Goal: Information Seeking & Learning: Learn about a topic

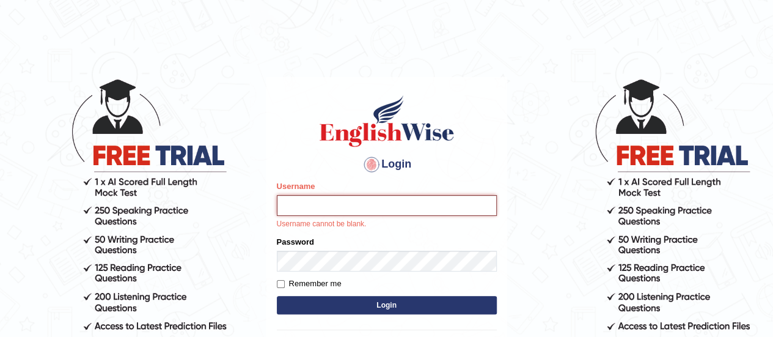
type input "Johncross"
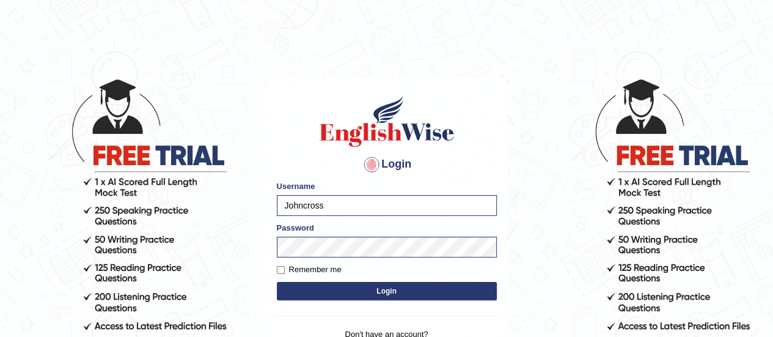
click at [398, 291] on button "Login" at bounding box center [387, 291] width 220 height 18
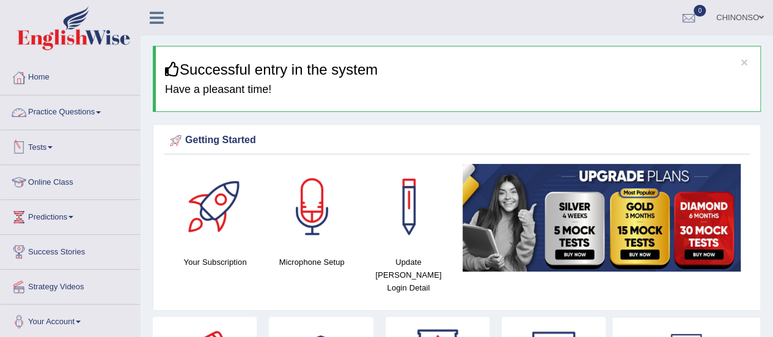
click at [88, 112] on link "Practice Questions" at bounding box center [70, 110] width 139 height 31
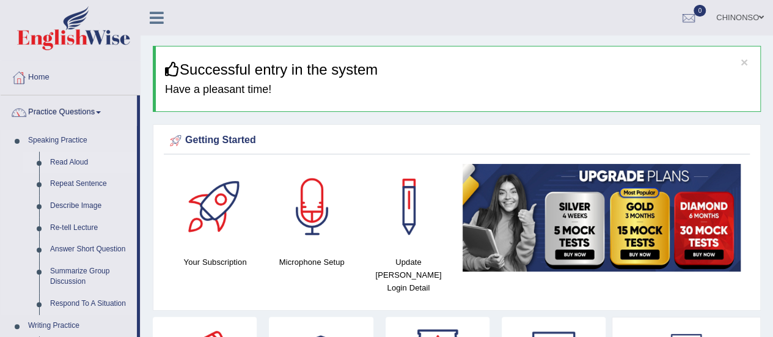
click at [60, 161] on link "Read Aloud" at bounding box center [91, 163] width 92 height 22
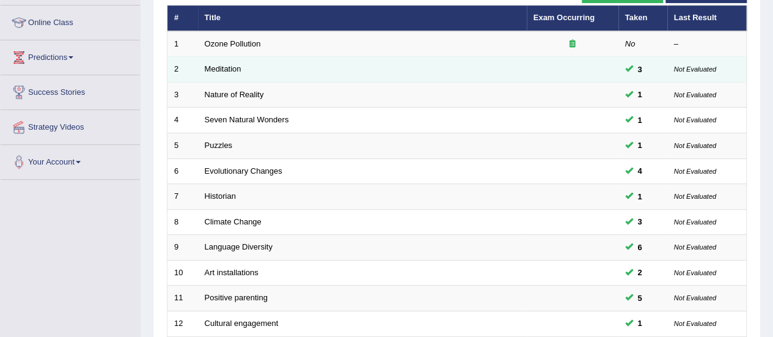
scroll to position [177, 0]
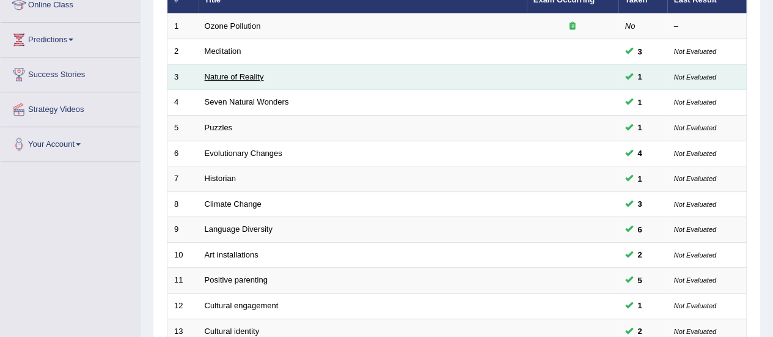
click at [242, 73] on link "Nature of Reality" at bounding box center [234, 76] width 59 height 9
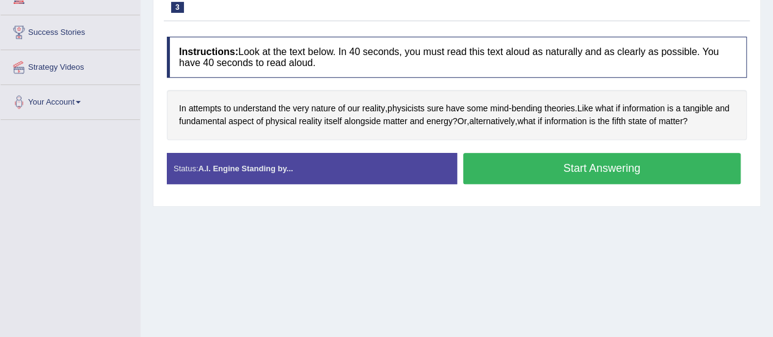
scroll to position [221, 0]
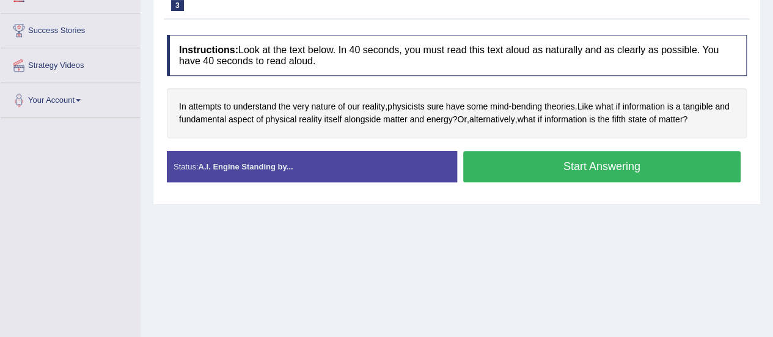
click at [558, 169] on button "Start Answering" at bounding box center [602, 166] width 278 height 31
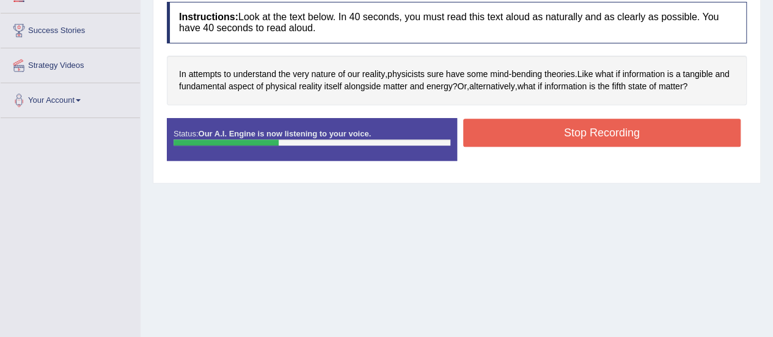
click at [565, 141] on button "Stop Recording" at bounding box center [602, 133] width 278 height 28
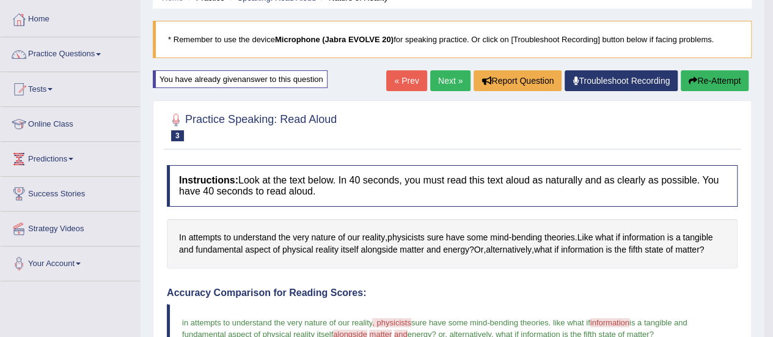
scroll to position [57, 0]
click at [444, 77] on link "Next »" at bounding box center [450, 81] width 40 height 21
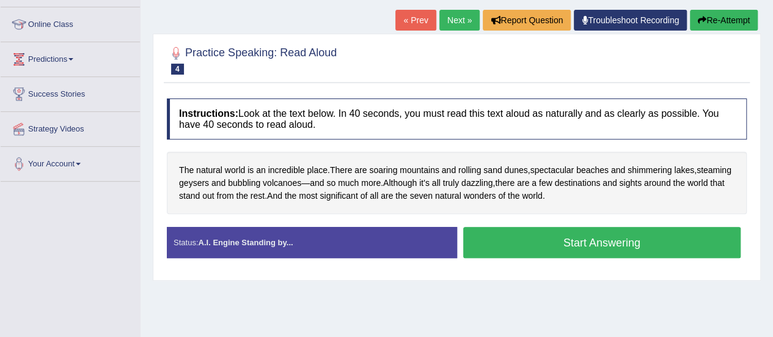
scroll to position [159, 0]
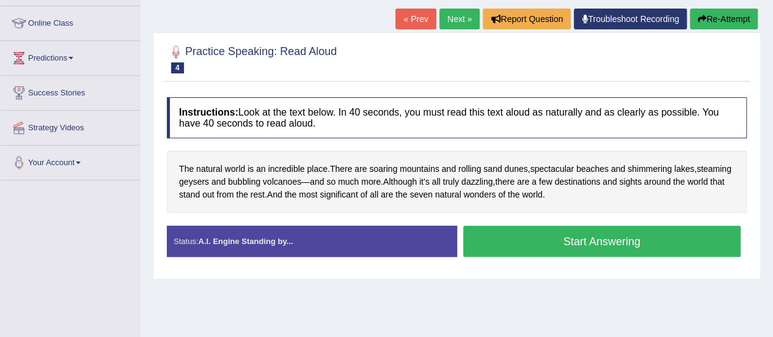
click at [541, 236] on button "Start Answering" at bounding box center [602, 240] width 278 height 31
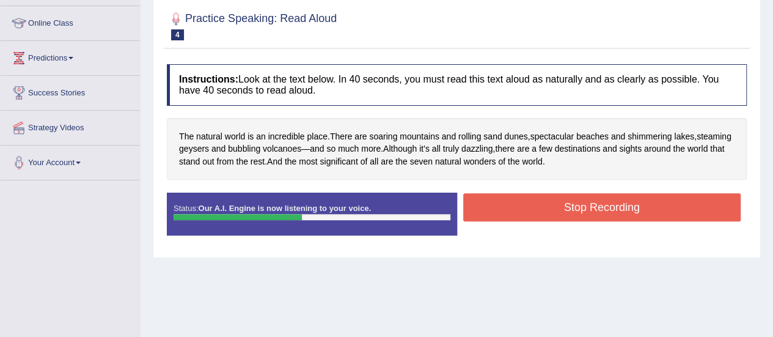
click at [544, 202] on button "Stop Recording" at bounding box center [602, 207] width 278 height 28
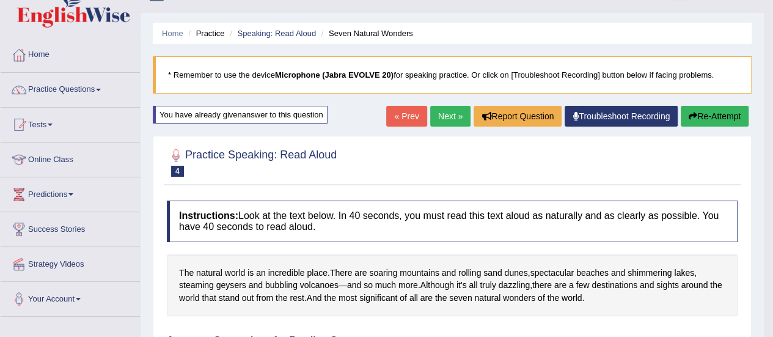
scroll to position [29, 0]
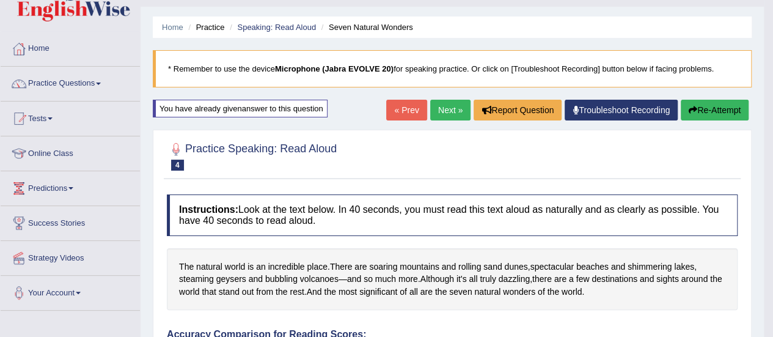
click at [433, 109] on link "Next »" at bounding box center [450, 110] width 40 height 21
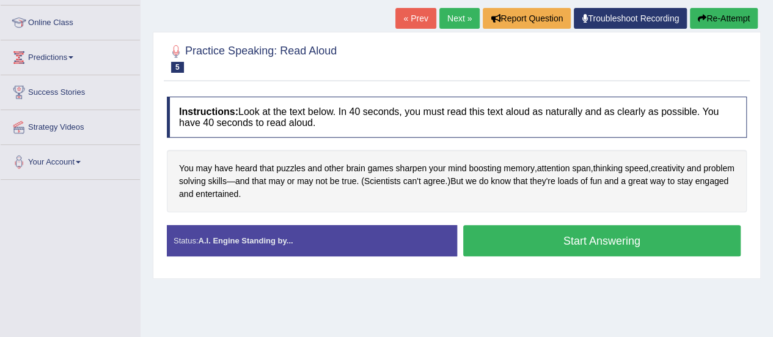
scroll to position [160, 0]
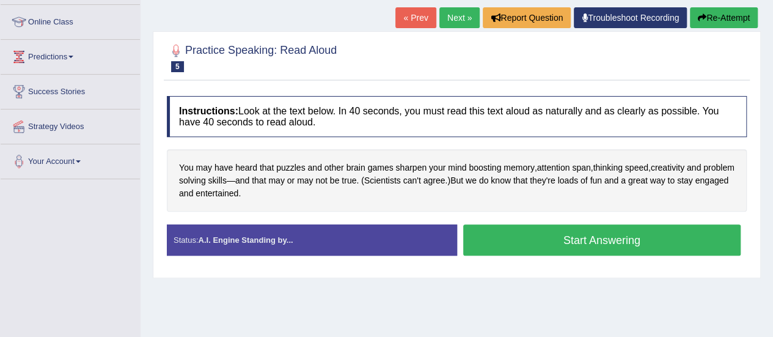
click at [517, 244] on button "Start Answering" at bounding box center [602, 239] width 278 height 31
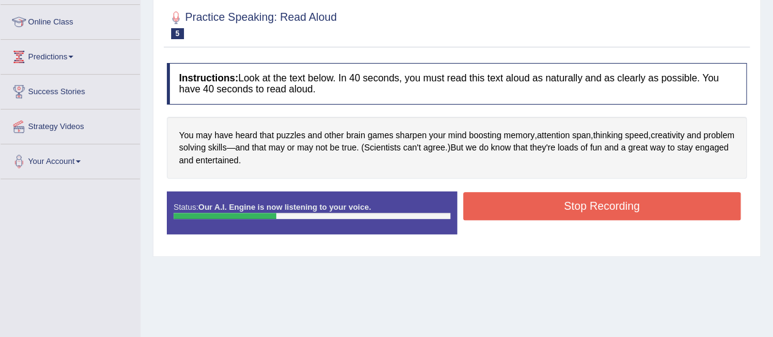
click at [525, 213] on button "Stop Recording" at bounding box center [602, 206] width 278 height 28
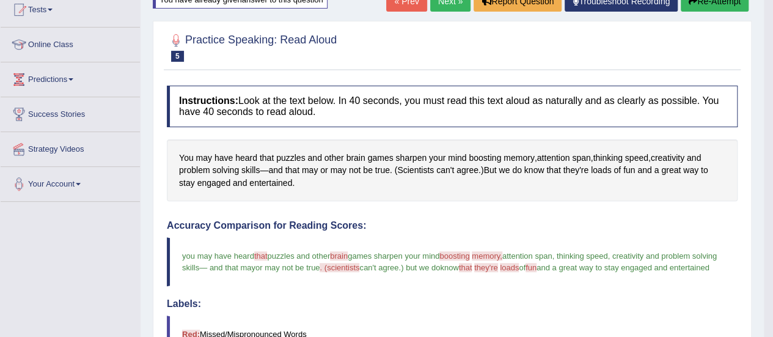
scroll to position [0, 0]
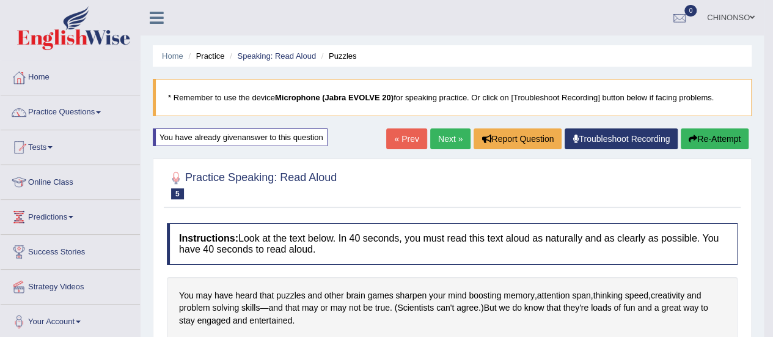
click at [438, 140] on link "Next »" at bounding box center [450, 138] width 40 height 21
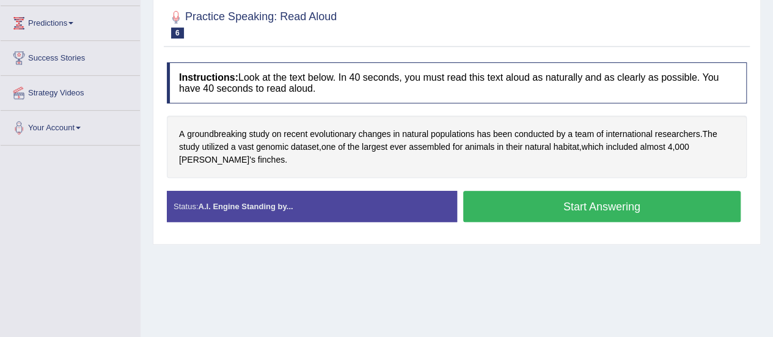
scroll to position [194, 0]
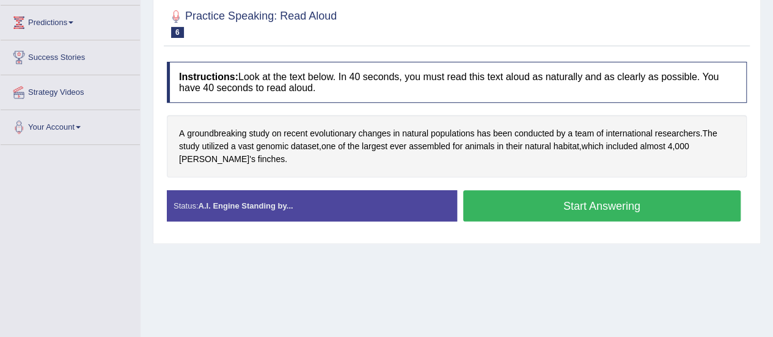
click at [539, 205] on button "Start Answering" at bounding box center [602, 205] width 278 height 31
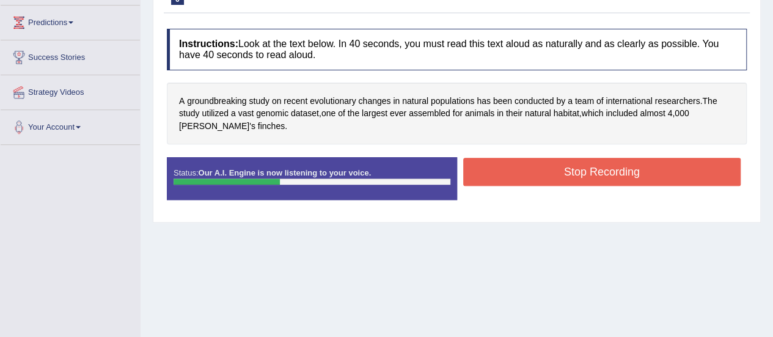
click at [529, 168] on button "Stop Recording" at bounding box center [602, 172] width 278 height 28
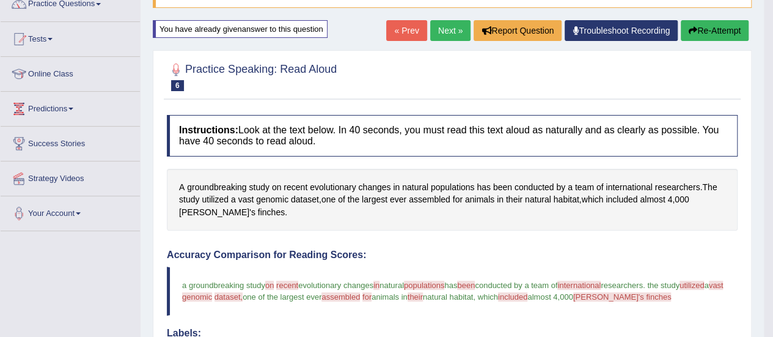
scroll to position [38, 0]
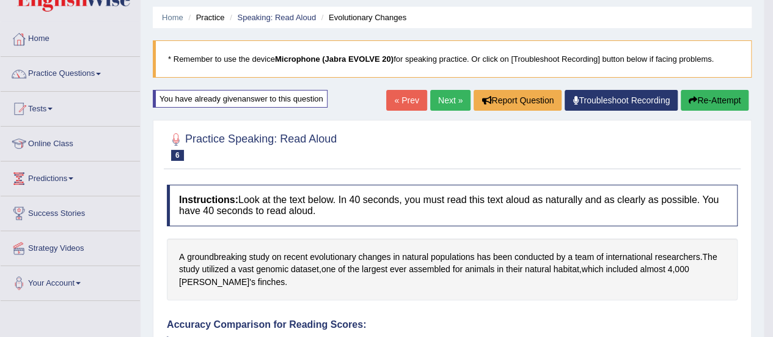
click at [439, 103] on link "Next »" at bounding box center [450, 100] width 40 height 21
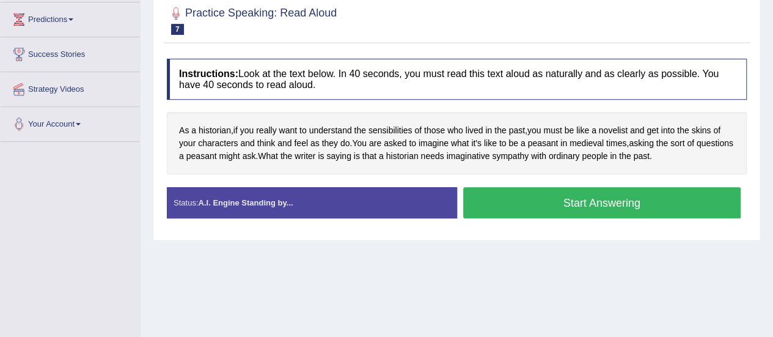
scroll to position [202, 0]
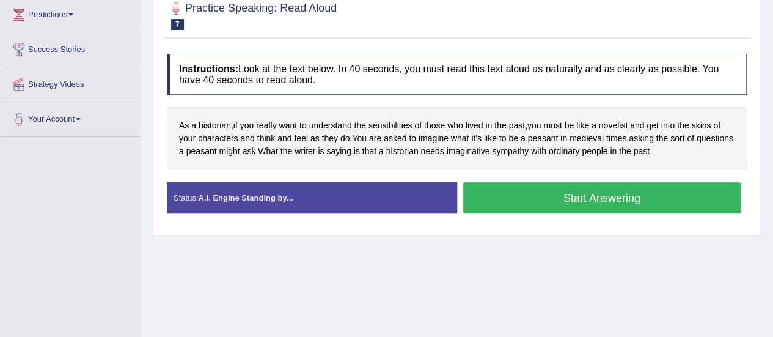
click at [496, 192] on button "Start Answering" at bounding box center [602, 197] width 278 height 31
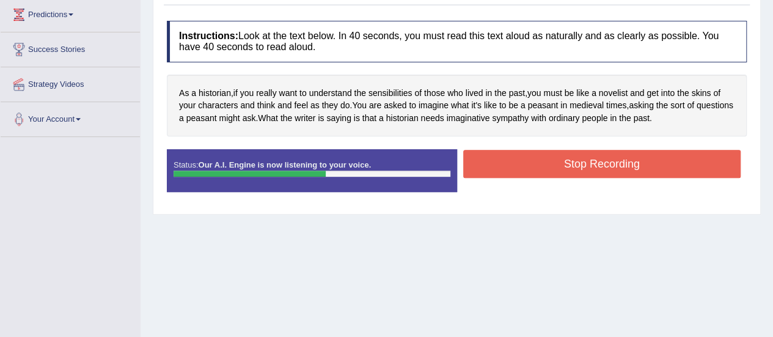
click at [496, 175] on button "Stop Recording" at bounding box center [602, 164] width 278 height 28
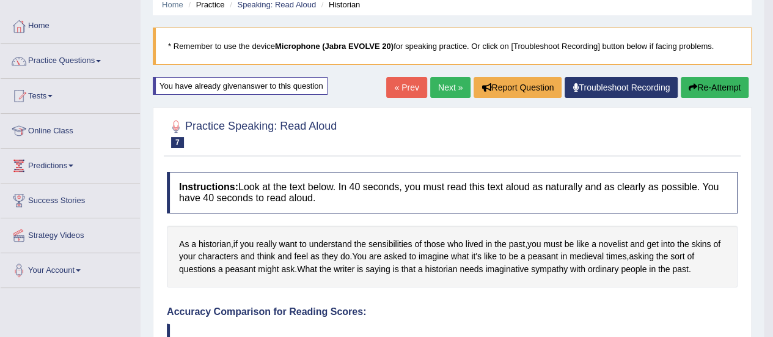
scroll to position [52, 0]
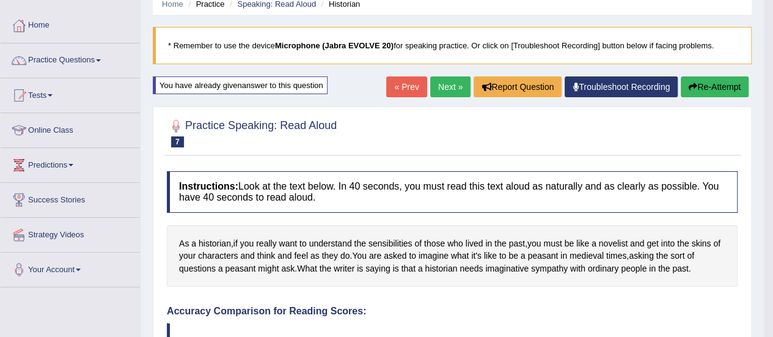
click at [443, 86] on link "Next »" at bounding box center [450, 86] width 40 height 21
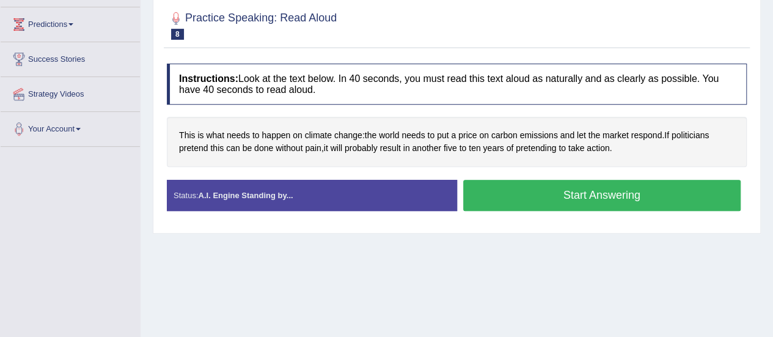
scroll to position [195, 0]
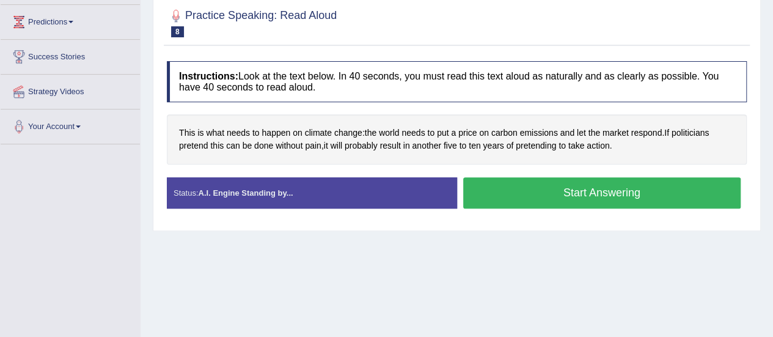
click at [529, 190] on button "Start Answering" at bounding box center [602, 192] width 278 height 31
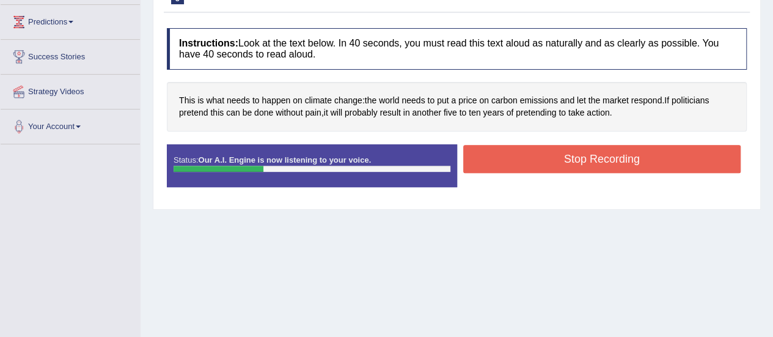
click at [526, 145] on button "Stop Recording" at bounding box center [602, 159] width 278 height 28
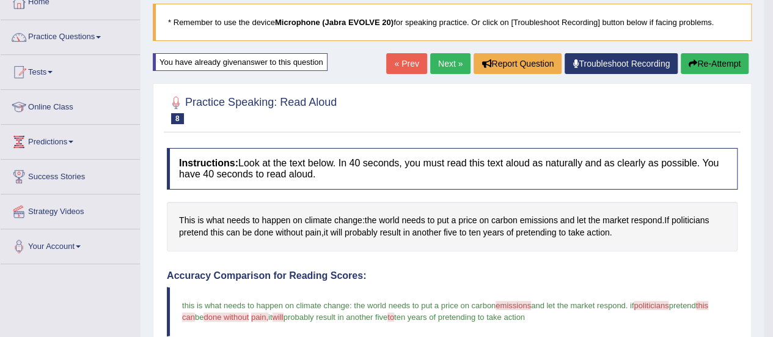
scroll to position [65, 0]
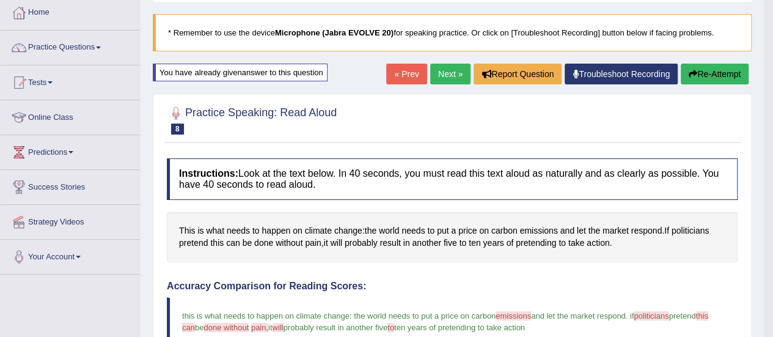
click at [434, 76] on link "Next »" at bounding box center [450, 74] width 40 height 21
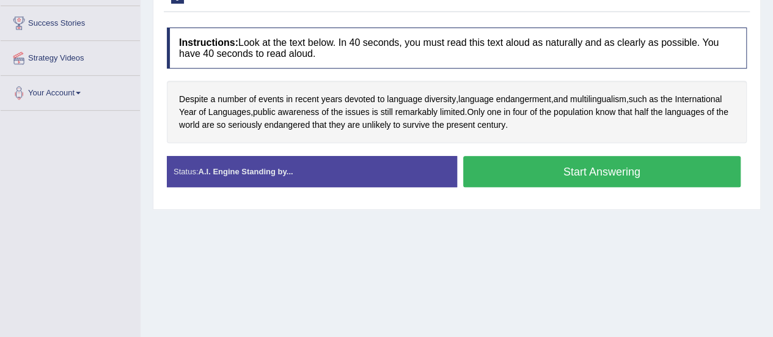
scroll to position [230, 0]
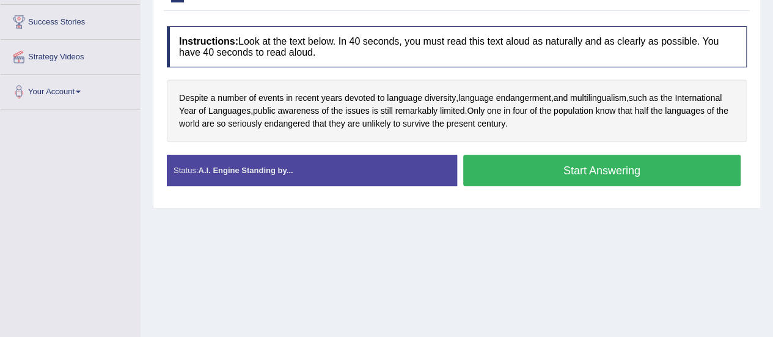
click at [533, 172] on button "Start Answering" at bounding box center [602, 170] width 278 height 31
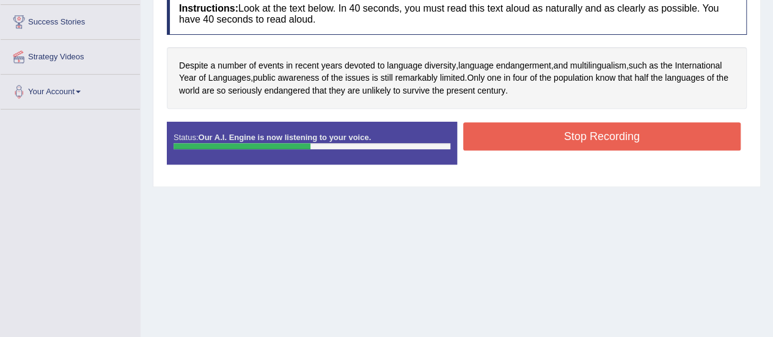
click at [535, 123] on button "Stop Recording" at bounding box center [602, 136] width 278 height 28
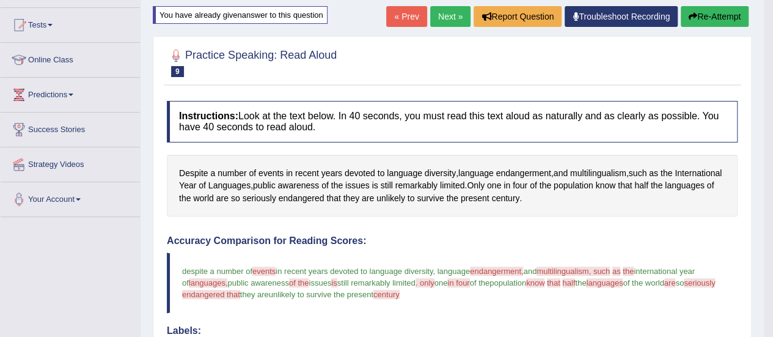
scroll to position [123, 0]
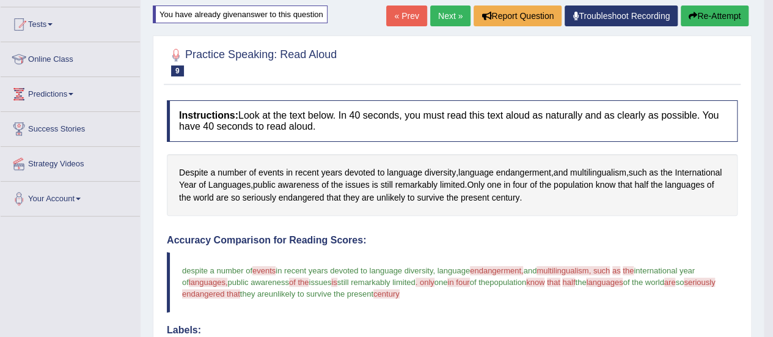
click at [444, 19] on link "Next »" at bounding box center [450, 15] width 40 height 21
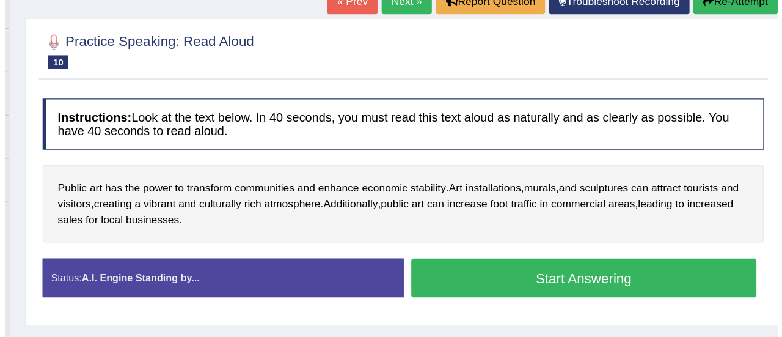
scroll to position [123, 0]
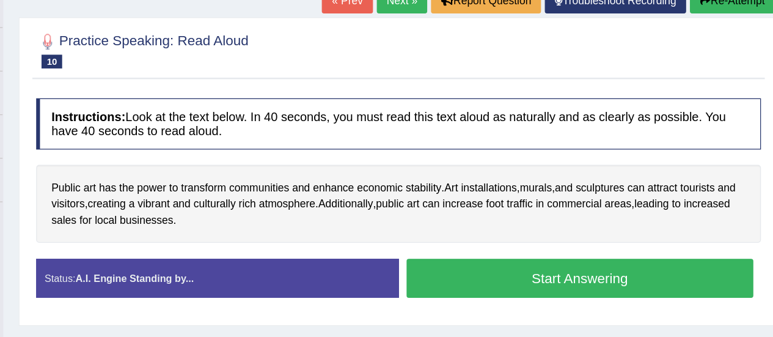
click at [516, 276] on button "Start Answering" at bounding box center [602, 276] width 278 height 31
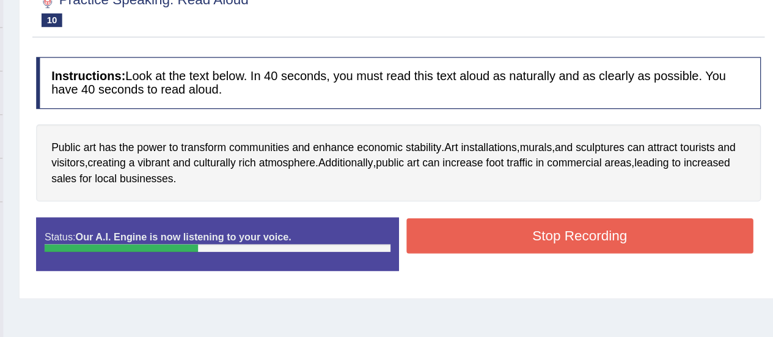
click at [518, 245] on button "Stop Recording" at bounding box center [602, 243] width 278 height 28
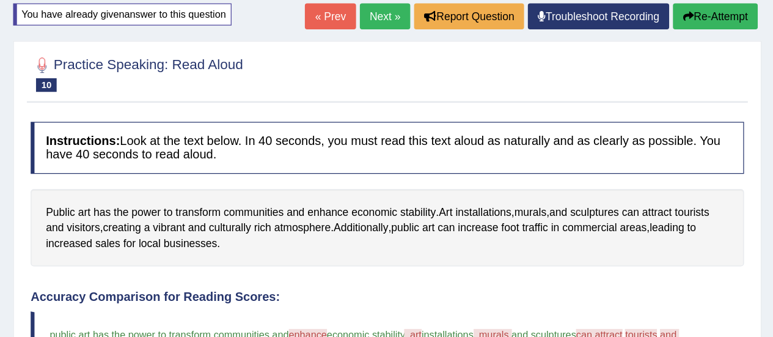
scroll to position [84, 0]
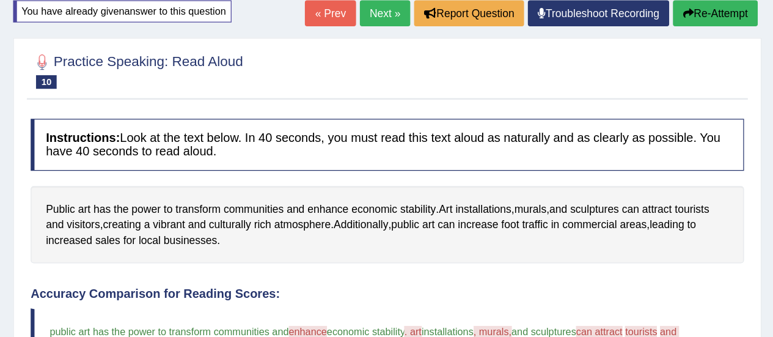
click at [713, 51] on button "Re-Attempt" at bounding box center [715, 54] width 68 height 21
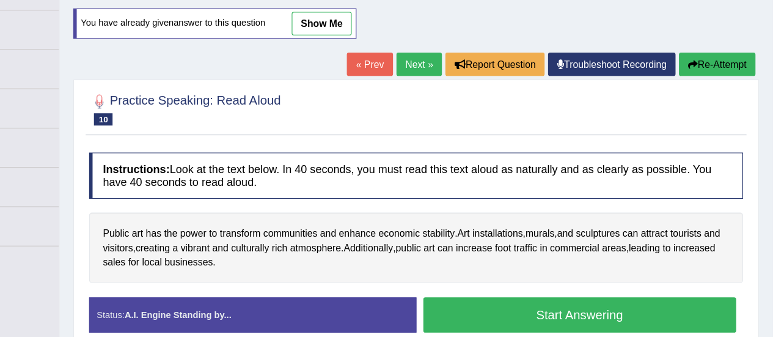
scroll to position [90, 0]
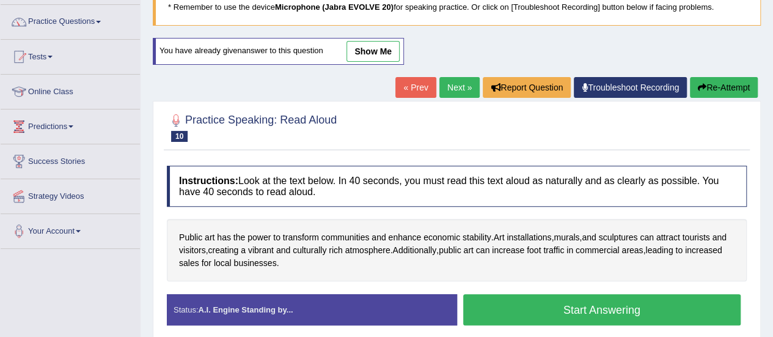
click at [540, 313] on button "Start Answering" at bounding box center [602, 309] width 278 height 31
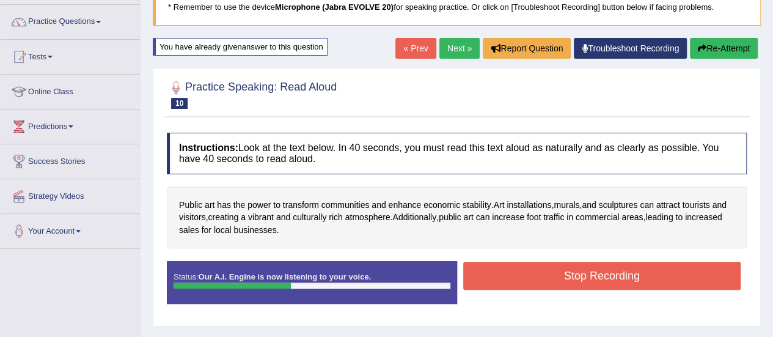
click at [546, 278] on button "Stop Recording" at bounding box center [602, 275] width 278 height 28
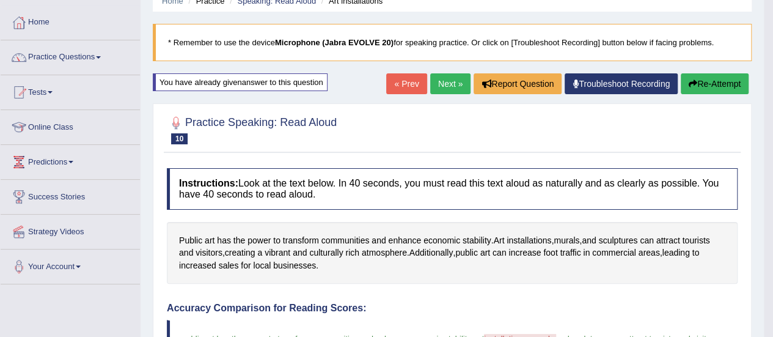
scroll to position [55, 0]
click at [66, 53] on link "Practice Questions" at bounding box center [70, 55] width 139 height 31
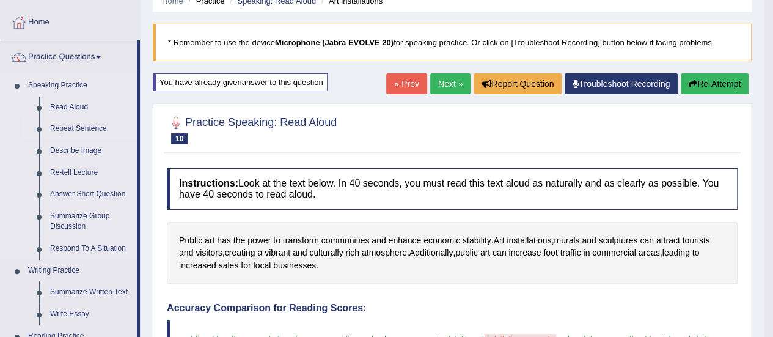
click at [79, 128] on link "Repeat Sentence" at bounding box center [91, 129] width 92 height 22
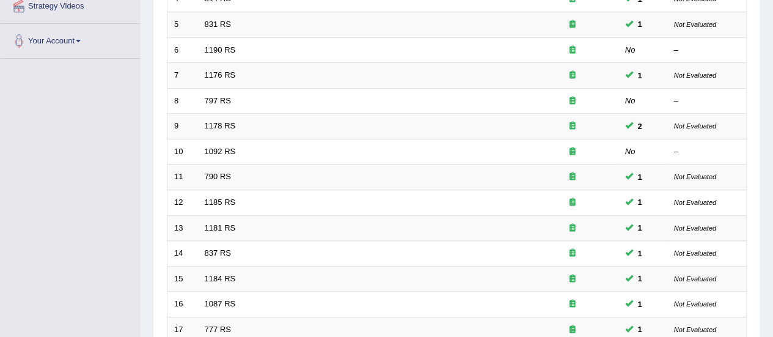
scroll to position [466, 0]
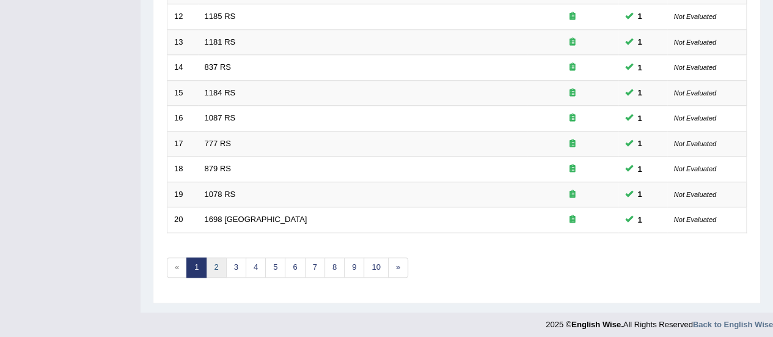
click at [217, 263] on link "2" at bounding box center [216, 267] width 20 height 20
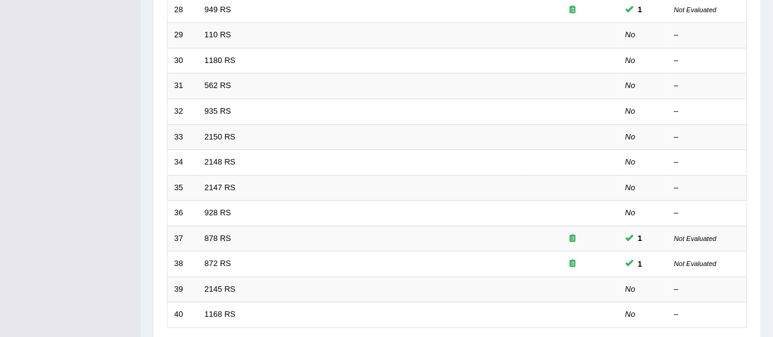
scroll to position [313, 0]
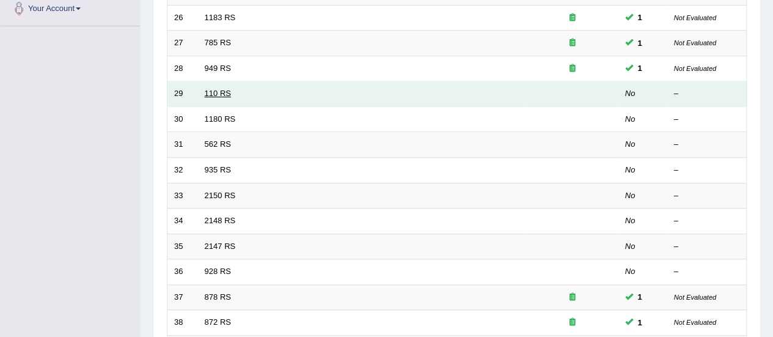
click at [221, 92] on link "110 RS" at bounding box center [218, 93] width 26 height 9
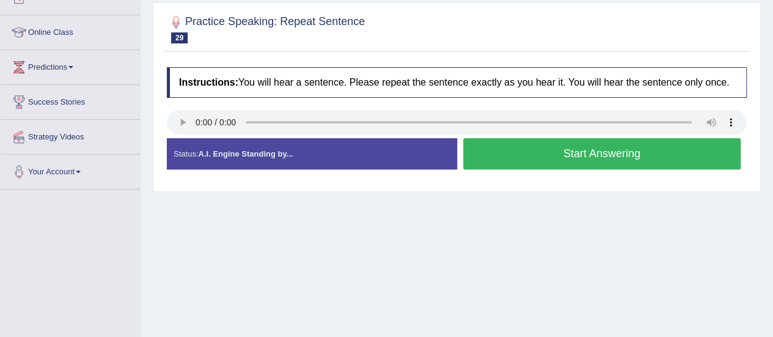
scroll to position [150, 0]
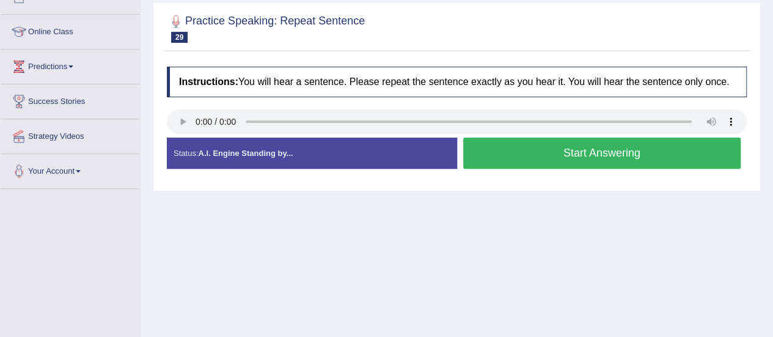
click at [553, 154] on button "Start Answering" at bounding box center [602, 152] width 278 height 31
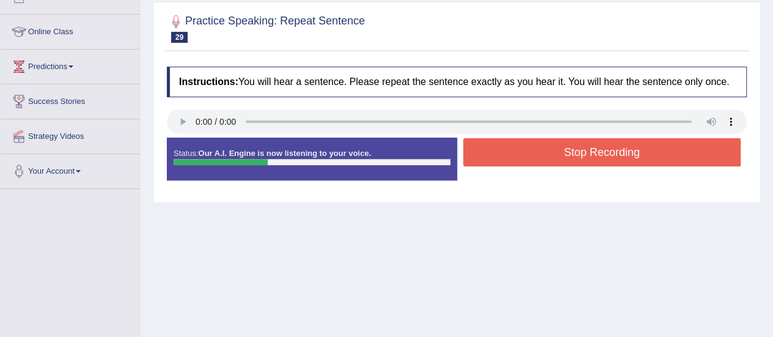
click at [553, 154] on button "Stop Recording" at bounding box center [602, 152] width 278 height 28
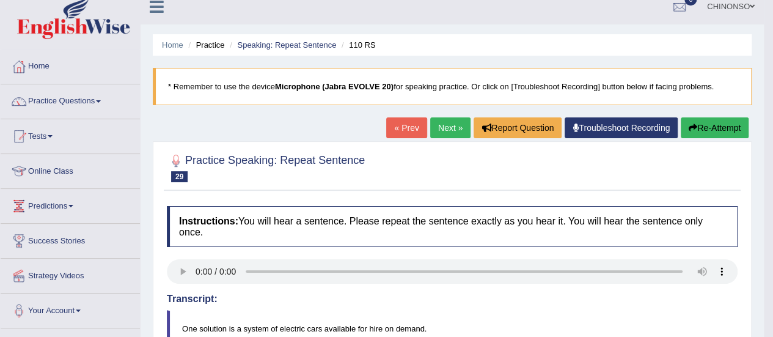
scroll to position [0, 0]
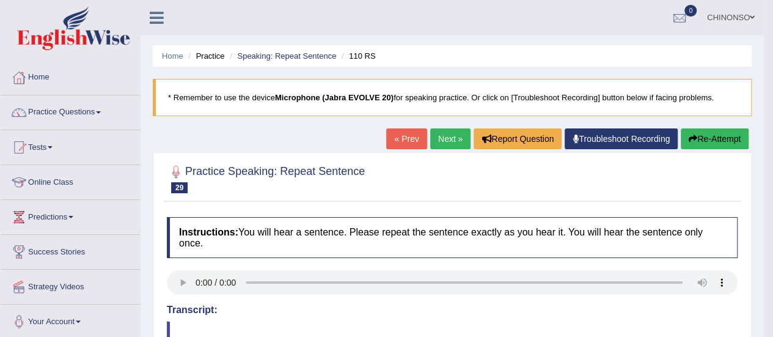
click at [442, 131] on link "Next »" at bounding box center [450, 138] width 40 height 21
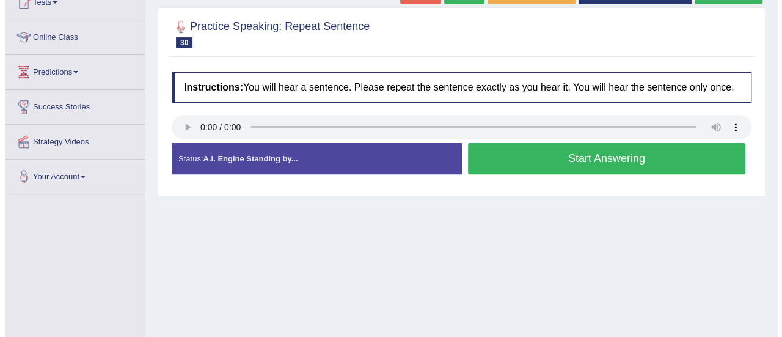
scroll to position [190, 0]
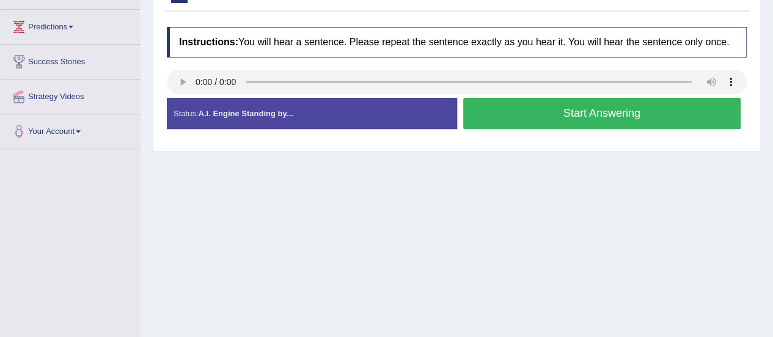
click at [583, 115] on button "Start Answering" at bounding box center [602, 113] width 278 height 31
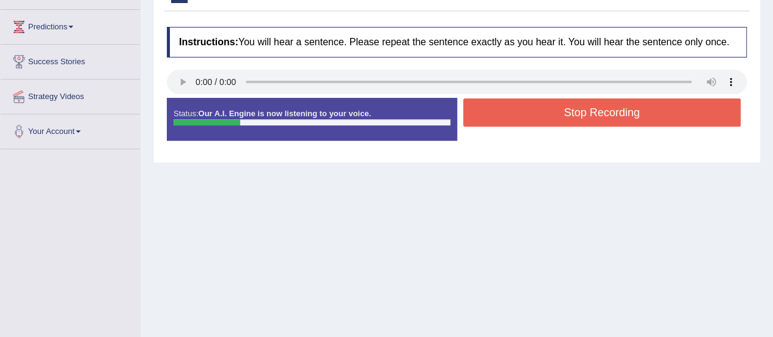
click at [583, 115] on button "Stop Recording" at bounding box center [602, 112] width 278 height 28
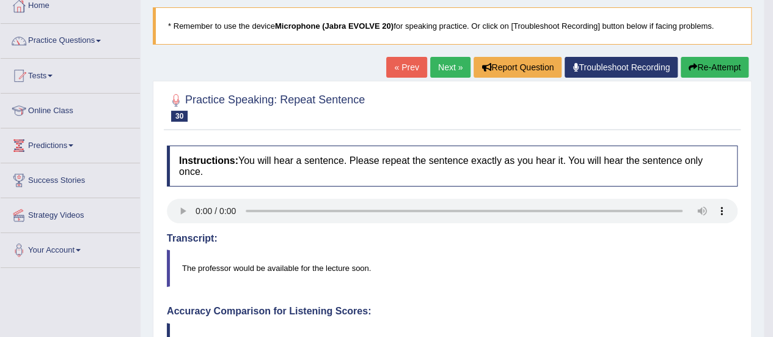
scroll to position [68, 0]
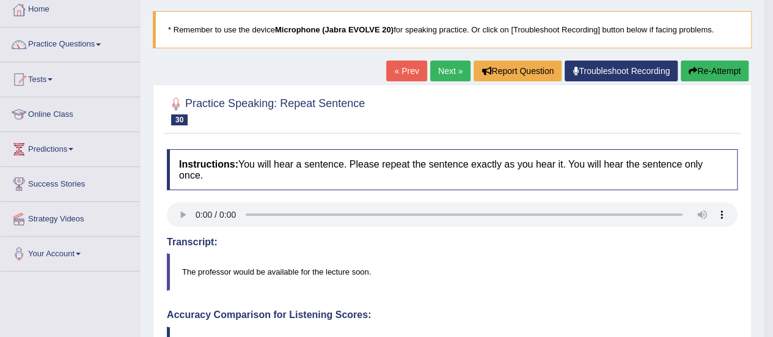
click at [444, 70] on link "Next »" at bounding box center [450, 70] width 40 height 21
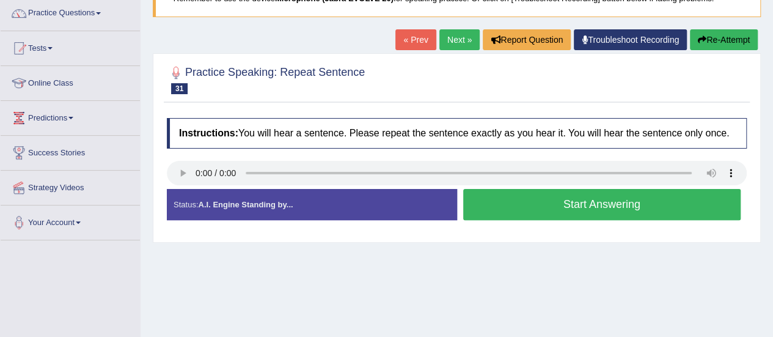
scroll to position [100, 0]
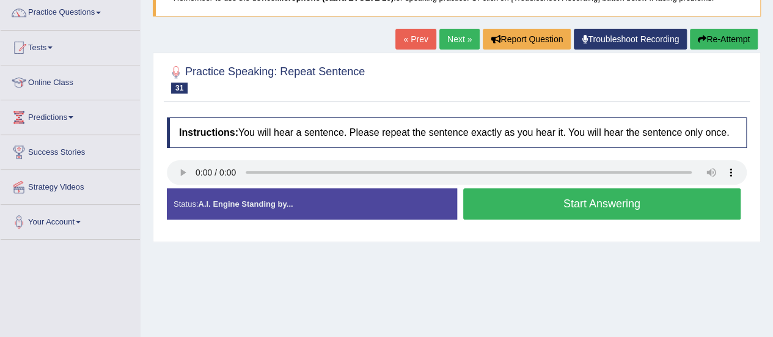
click at [552, 203] on button "Start Answering" at bounding box center [602, 203] width 278 height 31
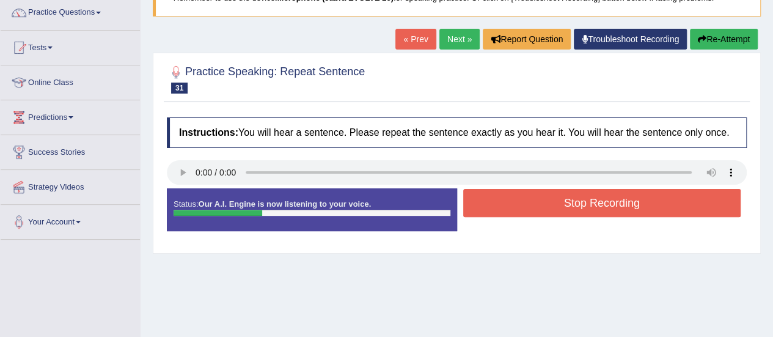
click at [552, 203] on button "Stop Recording" at bounding box center [602, 203] width 278 height 28
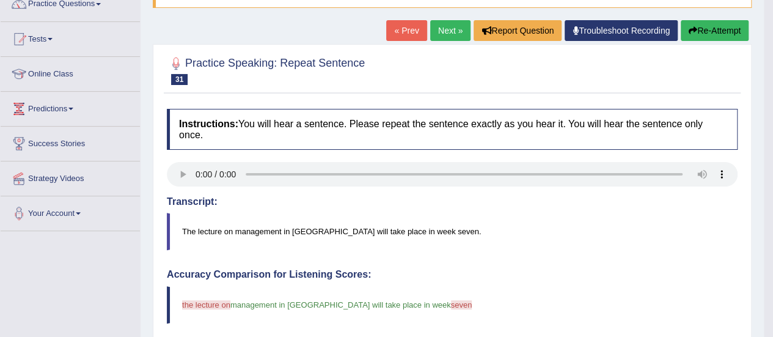
scroll to position [108, 0]
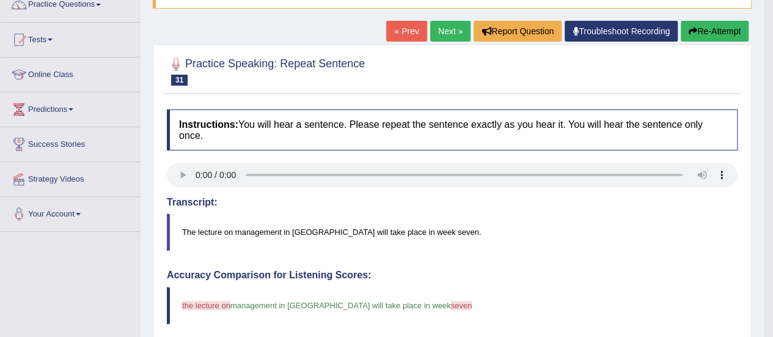
click at [446, 27] on link "Next »" at bounding box center [450, 31] width 40 height 21
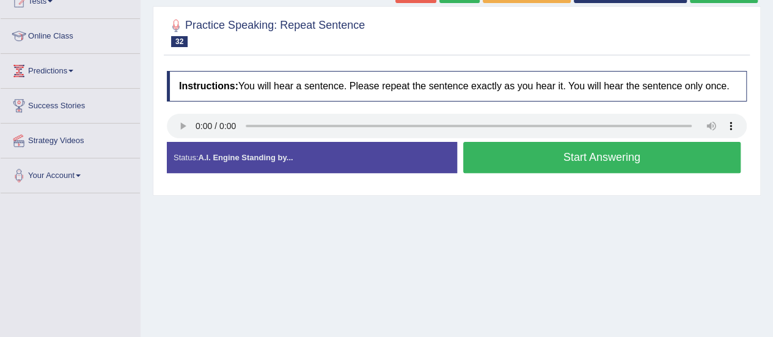
scroll to position [148, 0]
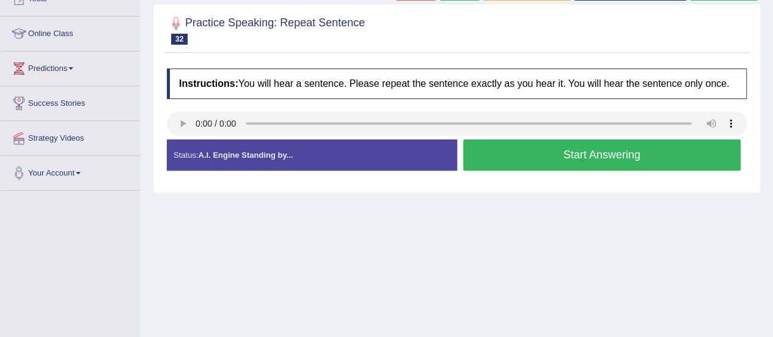
click at [578, 152] on button "Start Answering" at bounding box center [602, 154] width 278 height 31
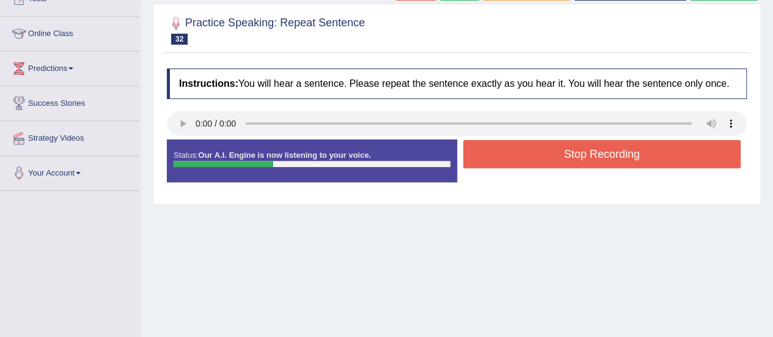
click at [578, 152] on button "Stop Recording" at bounding box center [602, 154] width 278 height 28
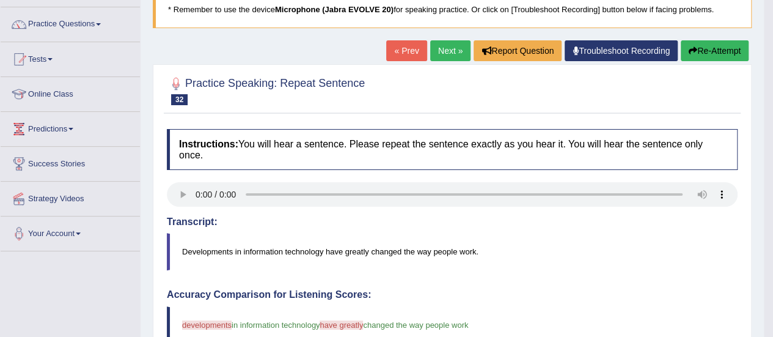
scroll to position [86, 0]
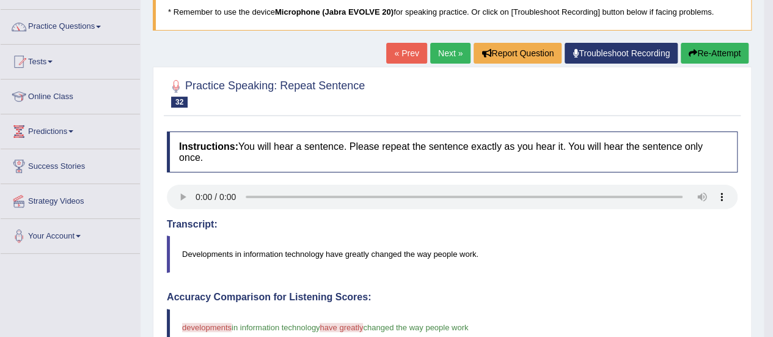
click at [444, 51] on link "Next »" at bounding box center [450, 53] width 40 height 21
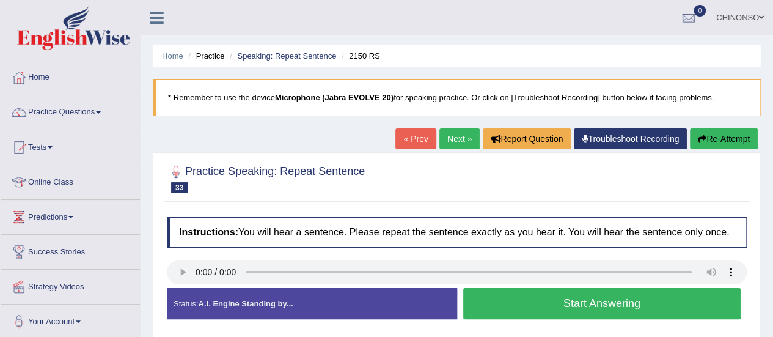
click at [544, 304] on button "Start Answering" at bounding box center [602, 303] width 278 height 31
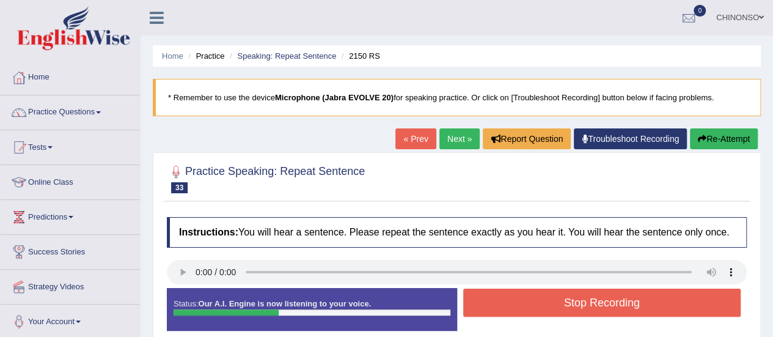
click at [544, 304] on button "Stop Recording" at bounding box center [602, 302] width 278 height 28
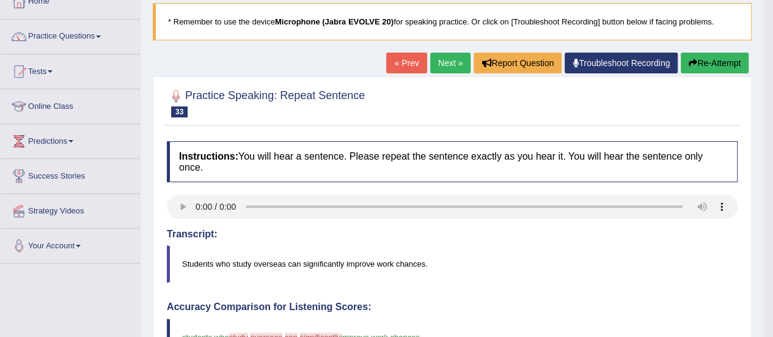
scroll to position [76, 0]
click at [706, 65] on button "Re-Attempt" at bounding box center [715, 62] width 68 height 21
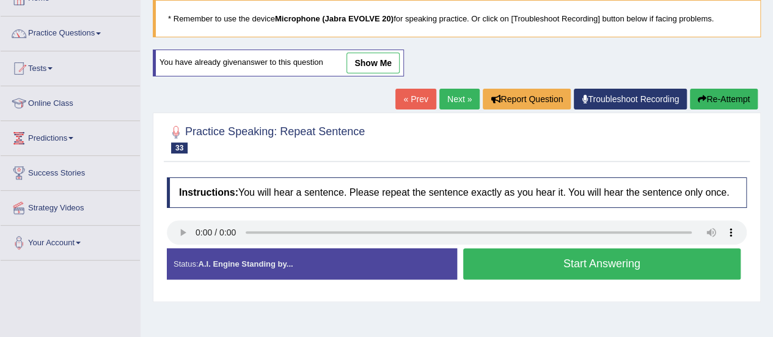
scroll to position [76, 0]
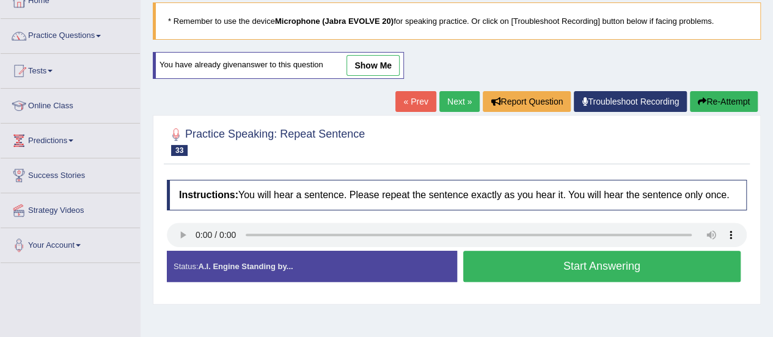
click at [547, 268] on button "Start Answering" at bounding box center [602, 265] width 278 height 31
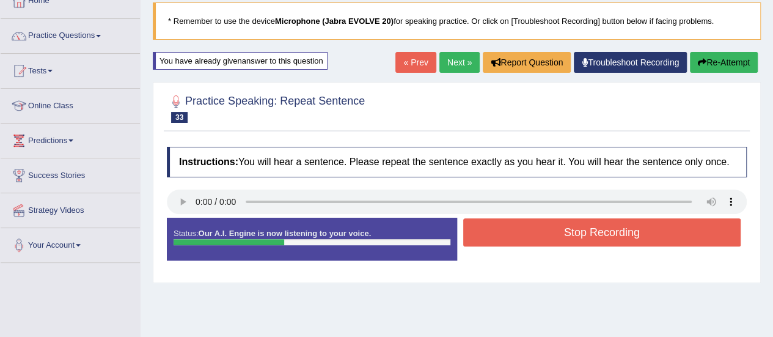
click at [550, 233] on button "Stop Recording" at bounding box center [602, 232] width 278 height 28
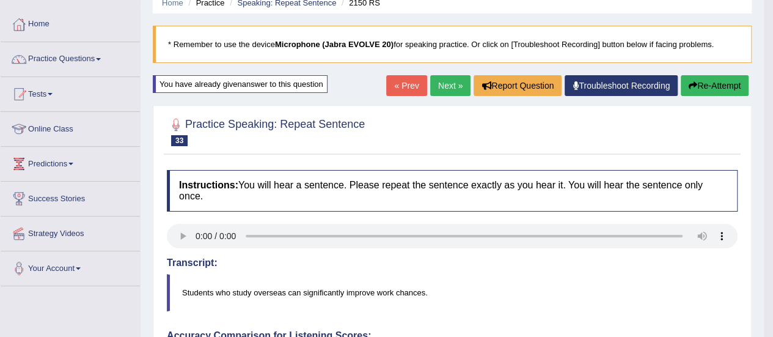
scroll to position [0, 0]
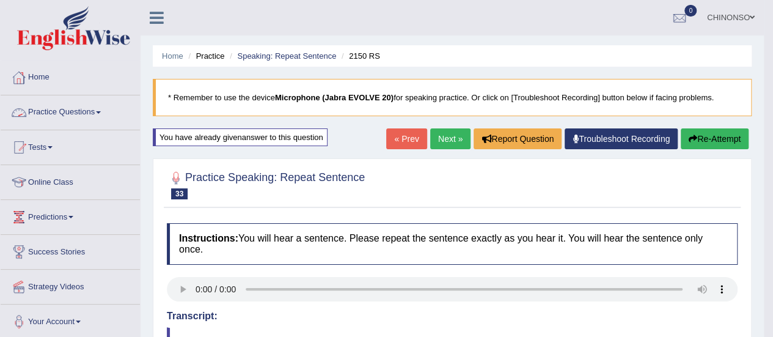
click at [66, 115] on link "Practice Questions" at bounding box center [70, 110] width 139 height 31
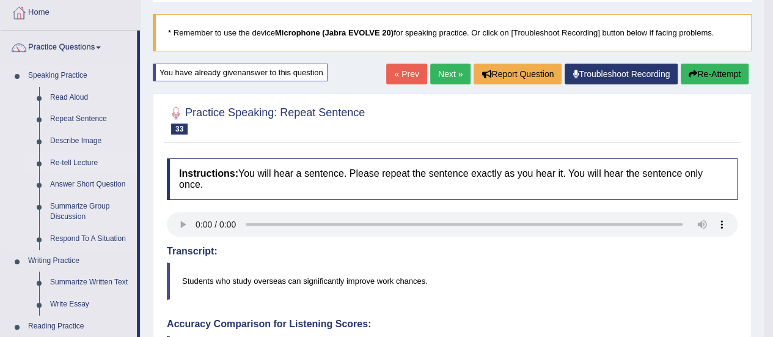
scroll to position [67, 0]
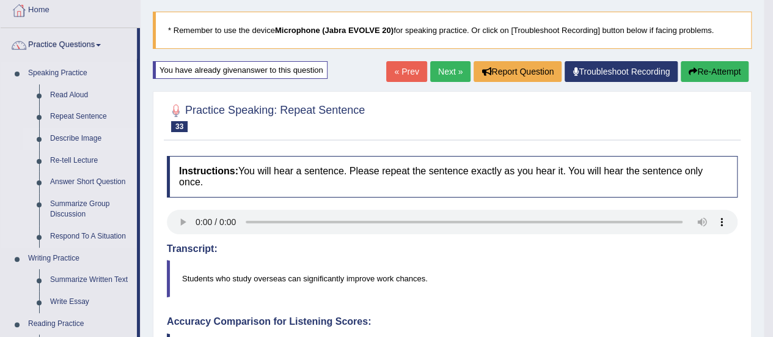
click at [72, 135] on link "Describe Image" at bounding box center [91, 139] width 92 height 22
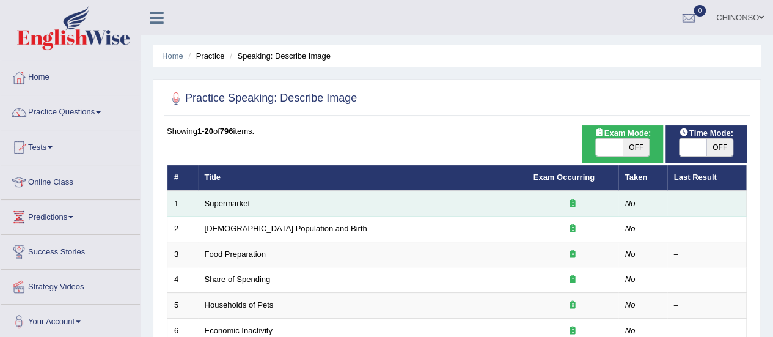
click at [220, 208] on td "Supermarket" at bounding box center [362, 204] width 329 height 26
click at [220, 201] on link "Supermarket" at bounding box center [227, 203] width 45 height 9
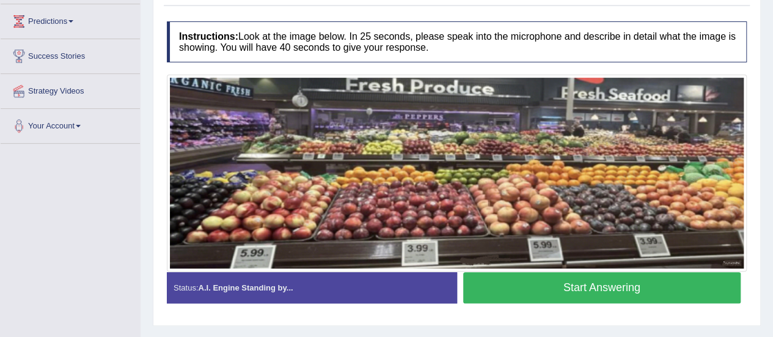
scroll to position [194, 0]
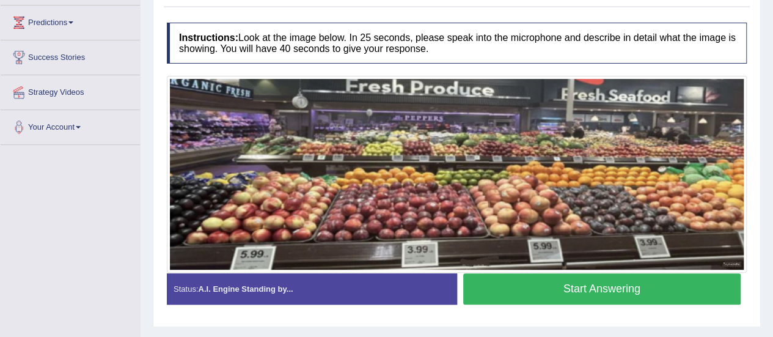
click at [546, 291] on button "Start Answering" at bounding box center [602, 288] width 278 height 31
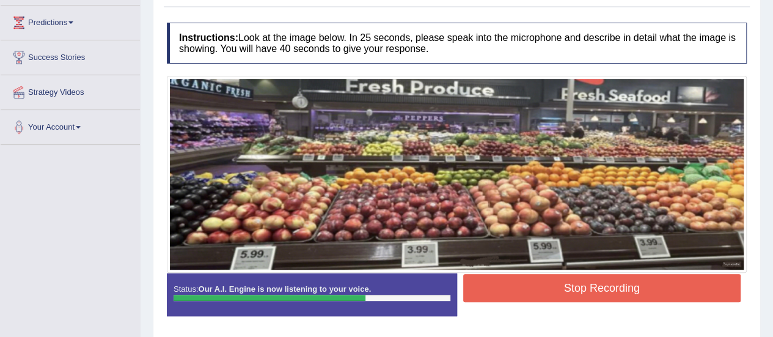
click at [546, 291] on button "Stop Recording" at bounding box center [602, 288] width 278 height 28
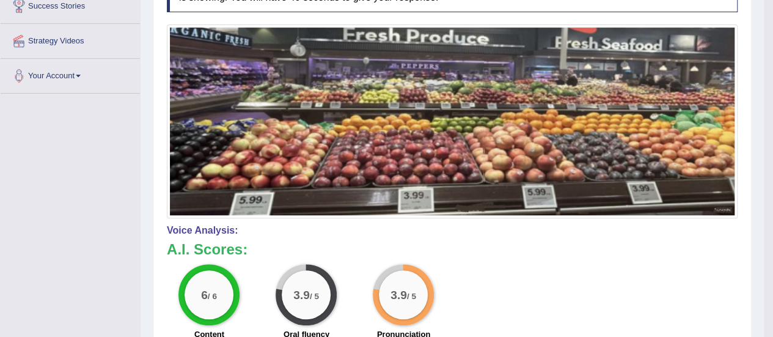
scroll to position [243, 0]
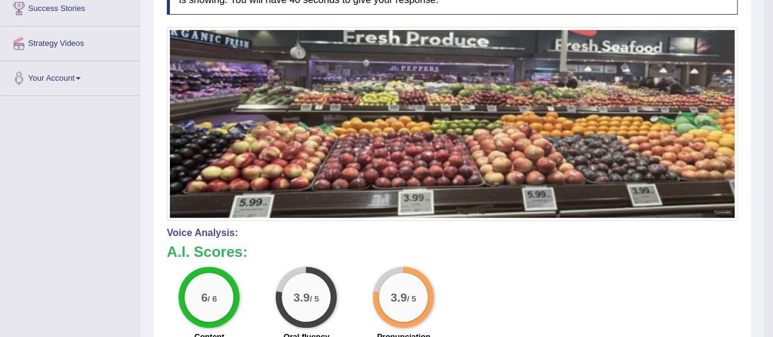
click at [546, 291] on div "6 / 6 Content 3.9 / 5 Oral fluency 3.9 / 5 Pronunciation" at bounding box center [452, 305] width 583 height 79
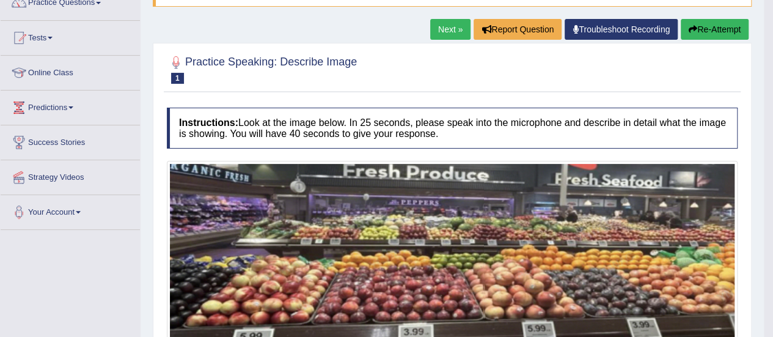
scroll to position [58, 0]
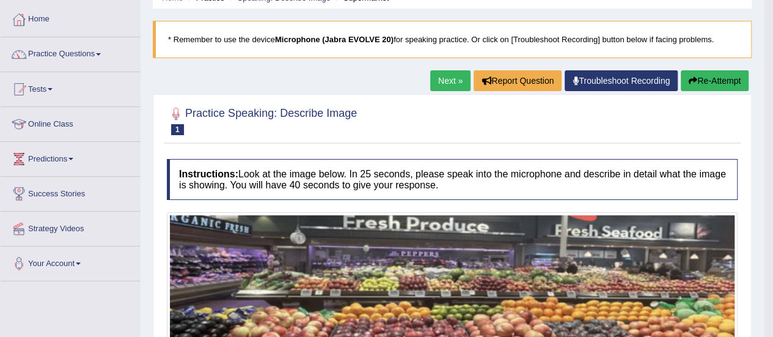
click at [701, 77] on button "Re-Attempt" at bounding box center [715, 80] width 68 height 21
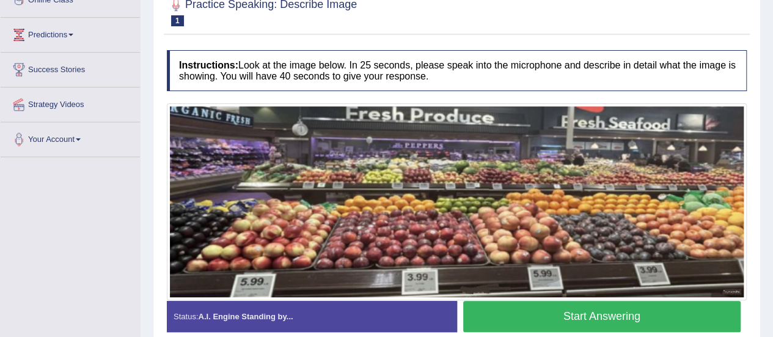
scroll to position [181, 0]
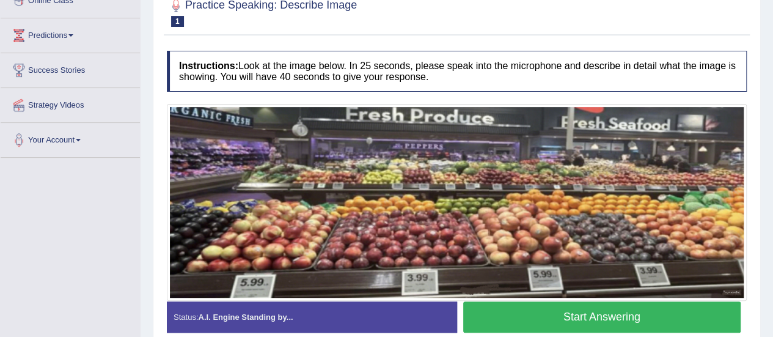
click at [562, 314] on button "Start Answering" at bounding box center [602, 316] width 278 height 31
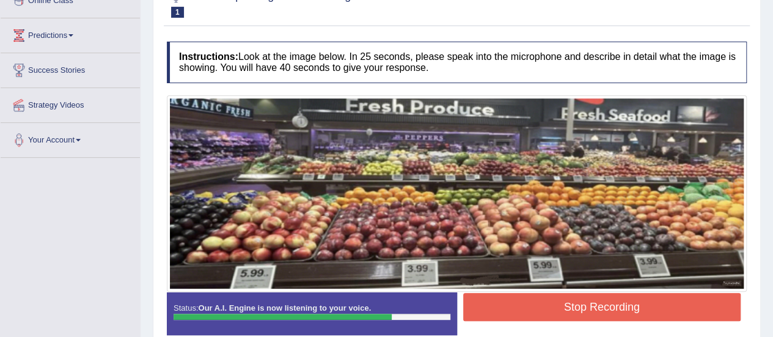
click at [562, 314] on button "Stop Recording" at bounding box center [602, 307] width 278 height 28
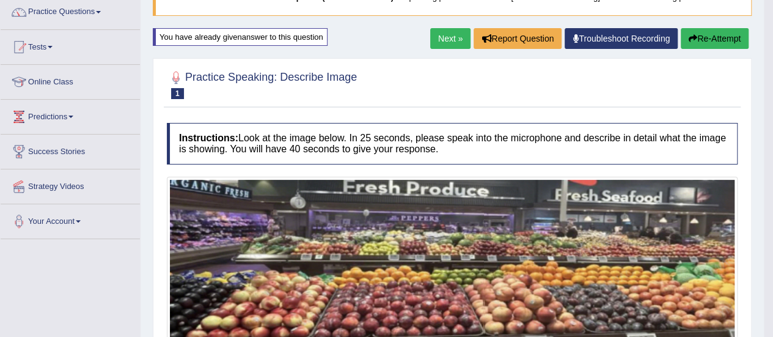
scroll to position [90, 0]
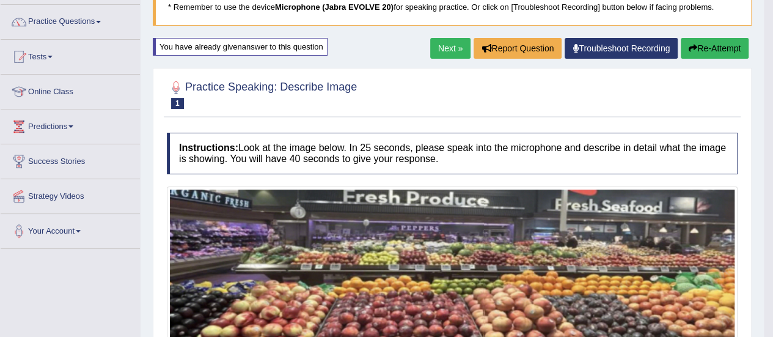
click at [445, 51] on link "Next »" at bounding box center [450, 48] width 40 height 21
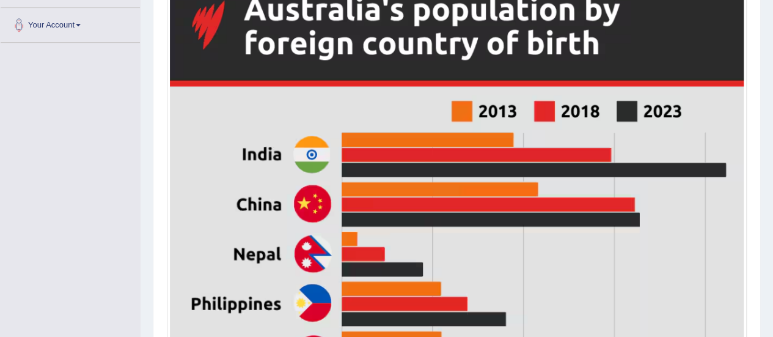
scroll to position [303, 0]
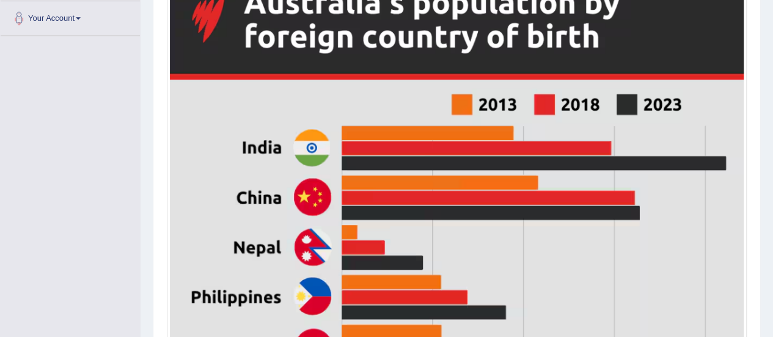
click at [228, 250] on img at bounding box center [457, 335] width 574 height 731
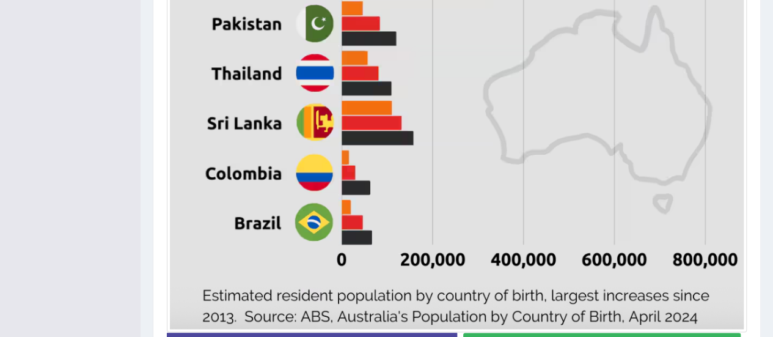
scroll to position [763, 0]
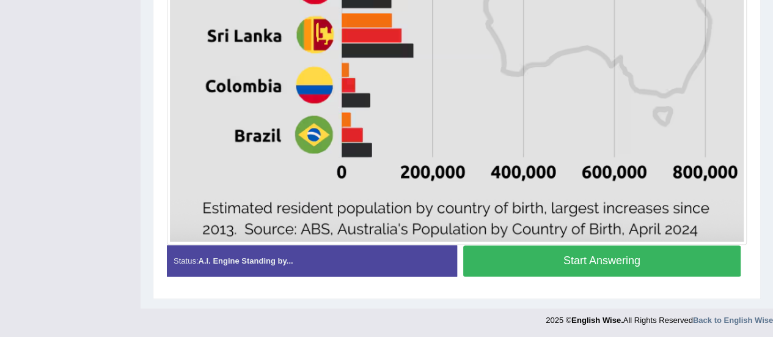
click at [585, 263] on button "Start Answering" at bounding box center [602, 260] width 278 height 31
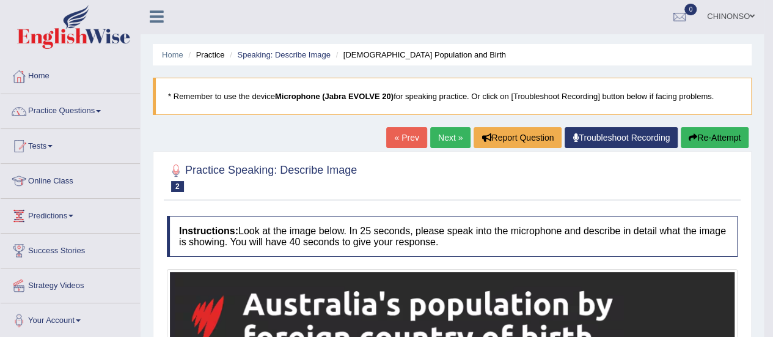
scroll to position [0, 0]
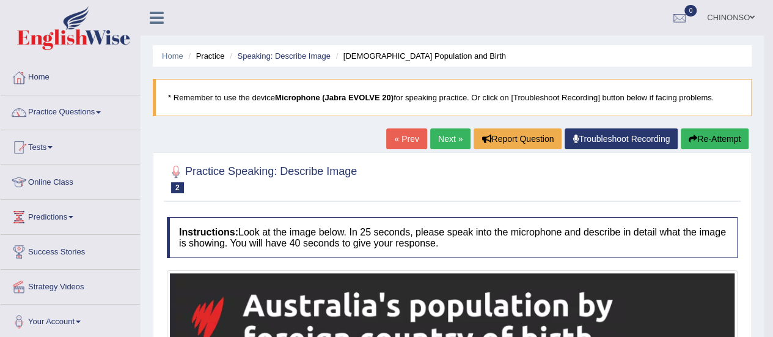
click at [437, 133] on link "Next »" at bounding box center [450, 138] width 40 height 21
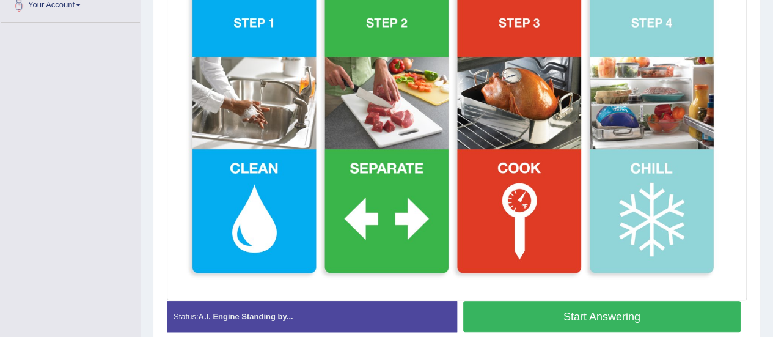
scroll to position [316, 0]
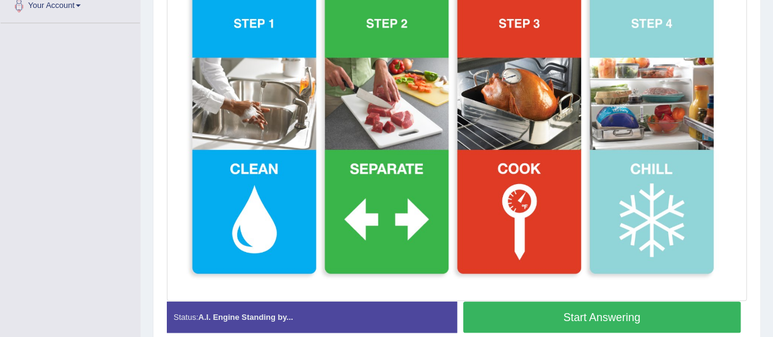
click at [569, 320] on button "Start Answering" at bounding box center [602, 316] width 278 height 31
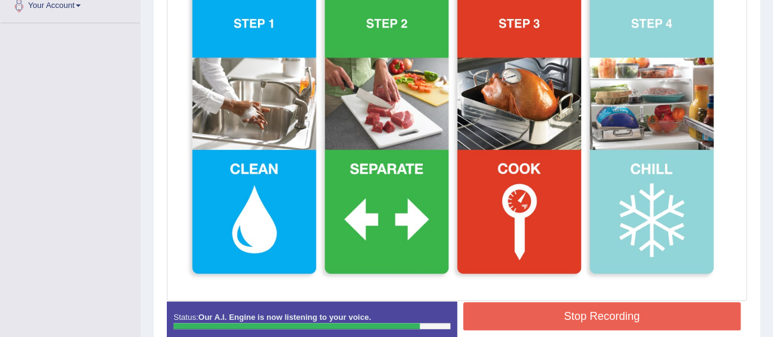
click at [569, 320] on button "Stop Recording" at bounding box center [602, 316] width 278 height 28
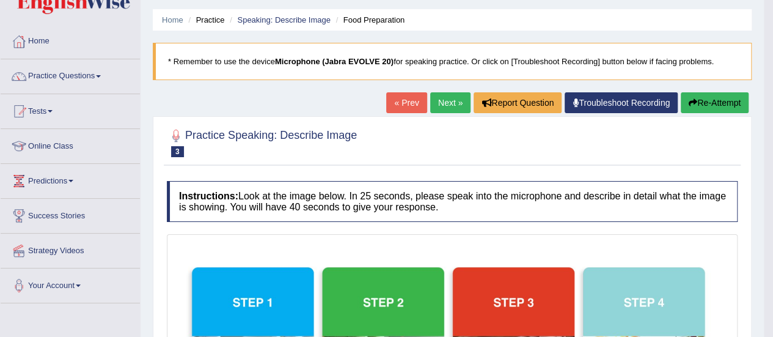
scroll to position [0, 0]
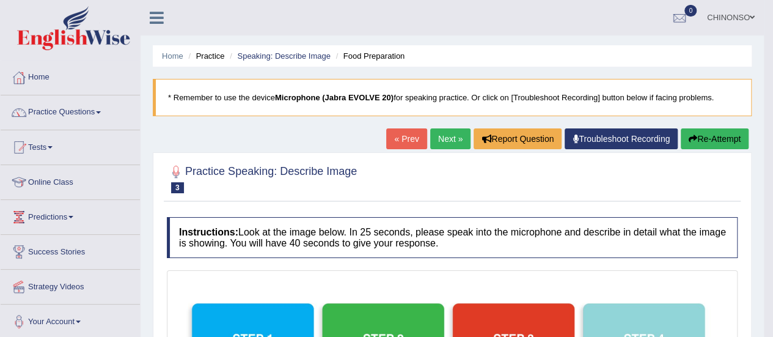
click at [441, 140] on link "Next »" at bounding box center [450, 138] width 40 height 21
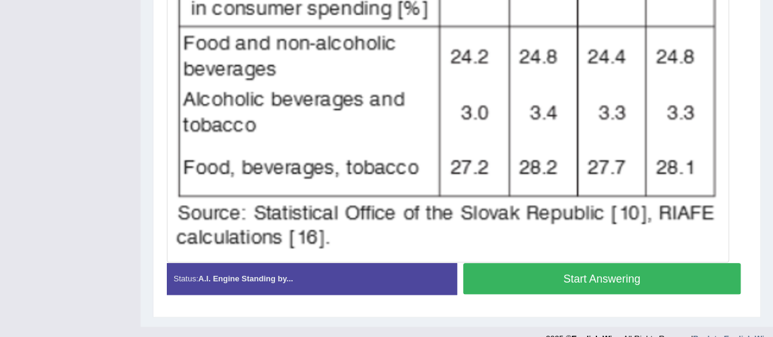
scroll to position [409, 0]
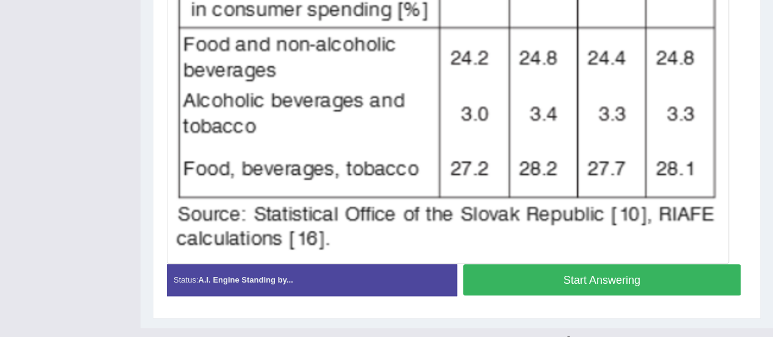
click at [550, 277] on button "Start Answering" at bounding box center [602, 279] width 278 height 31
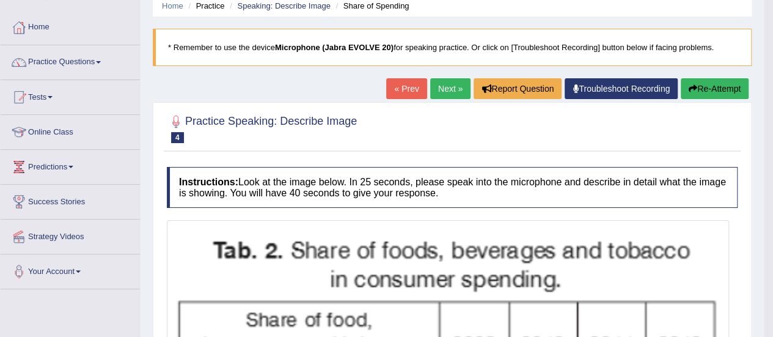
scroll to position [30, 0]
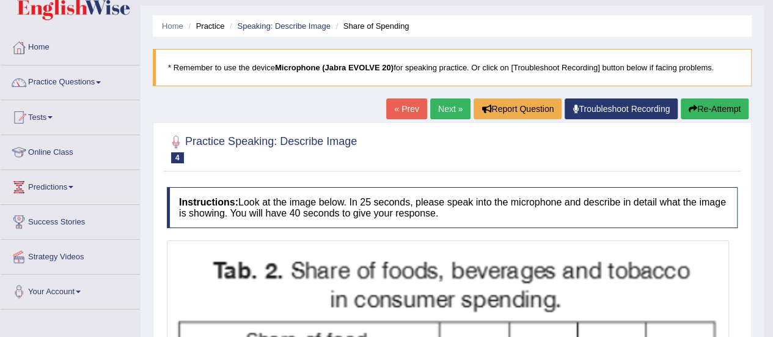
click at [436, 104] on link "Next »" at bounding box center [450, 108] width 40 height 21
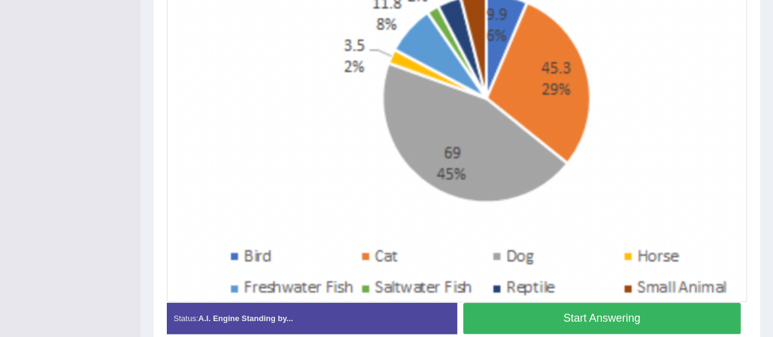
scroll to position [357, 0]
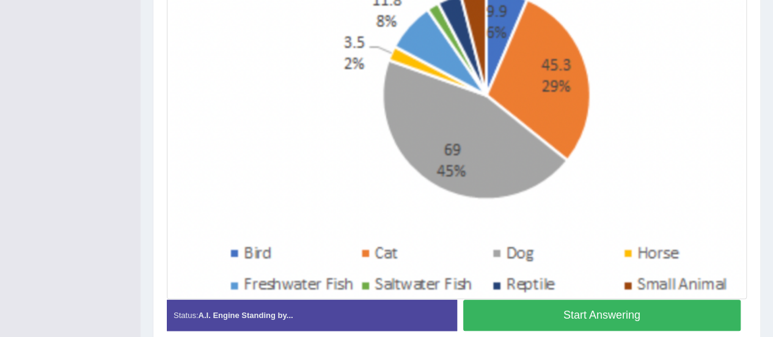
click at [491, 313] on button "Start Answering" at bounding box center [602, 314] width 278 height 31
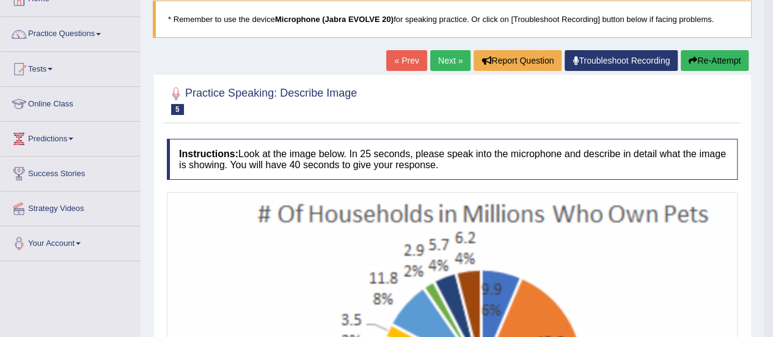
scroll to position [78, 0]
click at [442, 60] on link "Next »" at bounding box center [450, 61] width 40 height 21
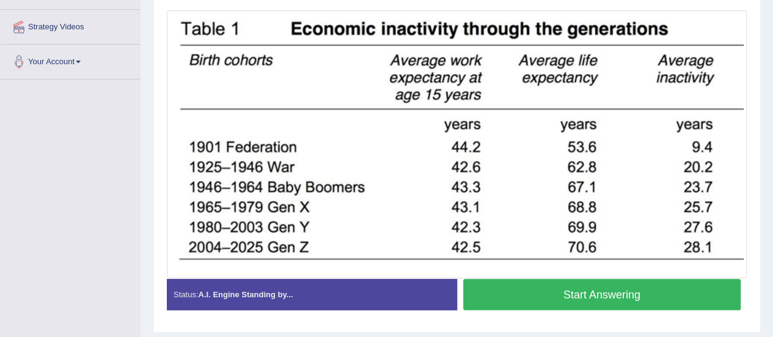
scroll to position [257, 0]
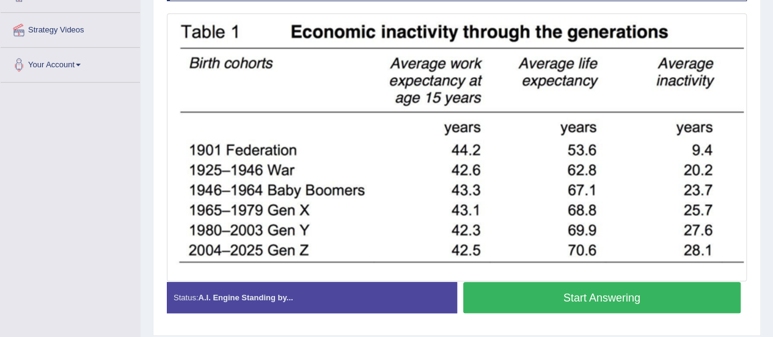
click at [498, 296] on button "Start Answering" at bounding box center [602, 297] width 278 height 31
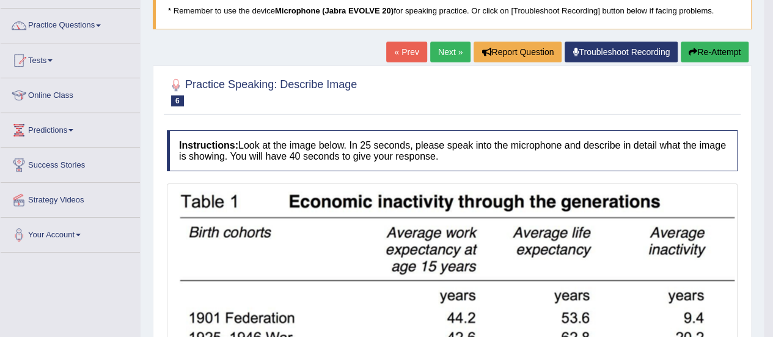
scroll to position [86, 0]
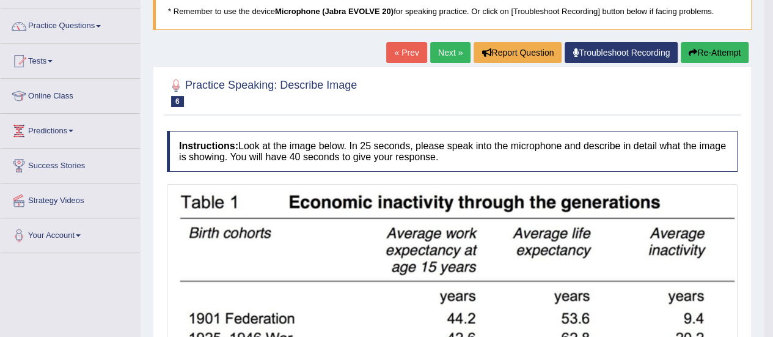
click at [707, 46] on button "Re-Attempt" at bounding box center [715, 52] width 68 height 21
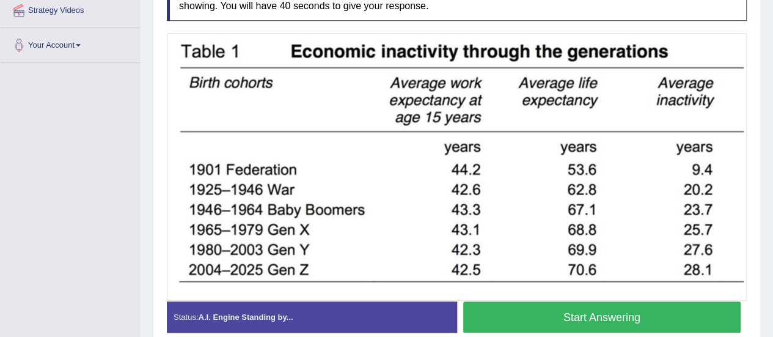
scroll to position [277, 0]
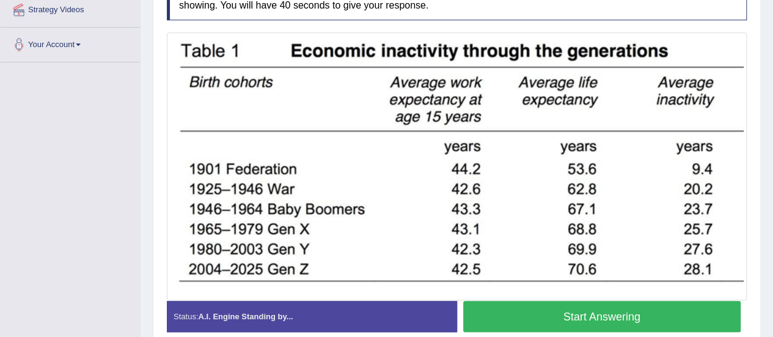
click at [583, 309] on button "Start Answering" at bounding box center [602, 316] width 278 height 31
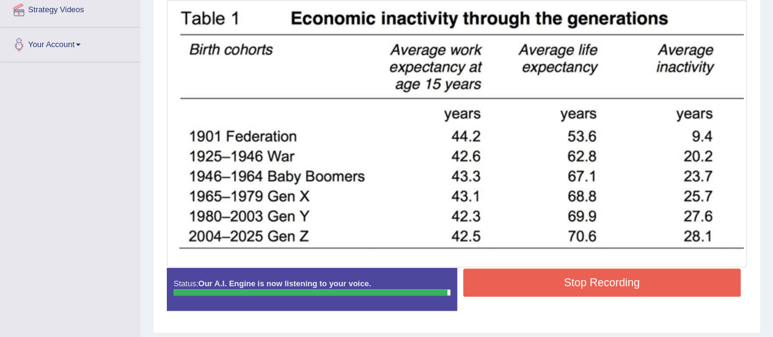
click at [574, 268] on button "Stop Recording" at bounding box center [602, 282] width 278 height 28
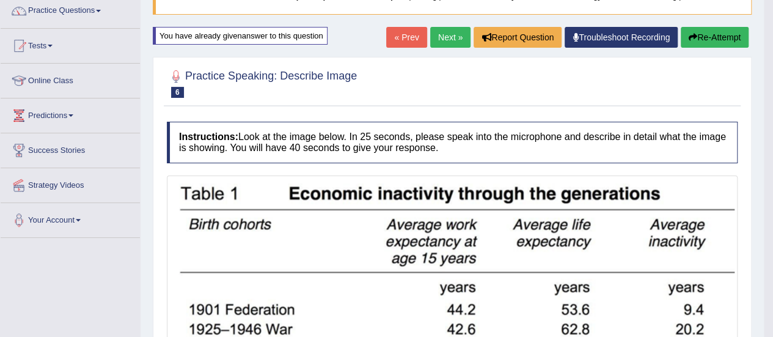
scroll to position [100, 0]
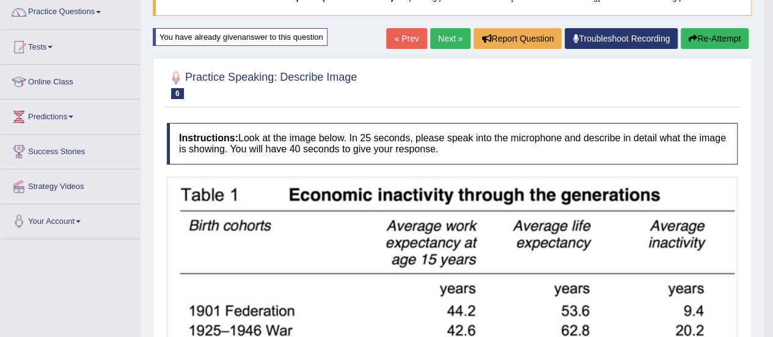
click at [434, 34] on link "Next »" at bounding box center [450, 38] width 40 height 21
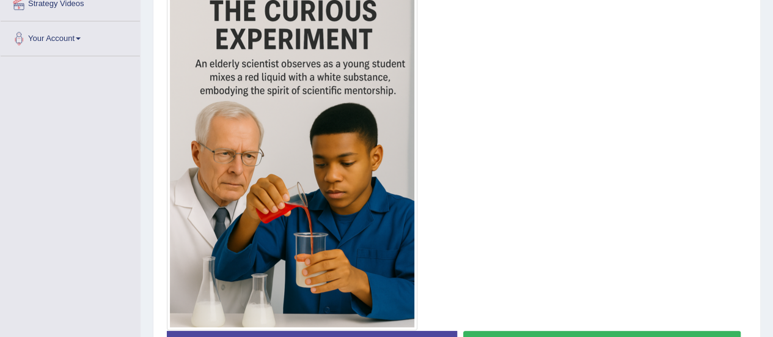
scroll to position [282, 0]
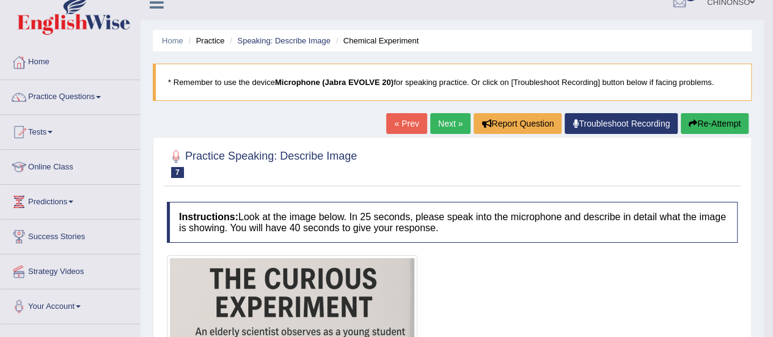
scroll to position [15, 0]
click at [444, 126] on link "Next »" at bounding box center [450, 124] width 40 height 21
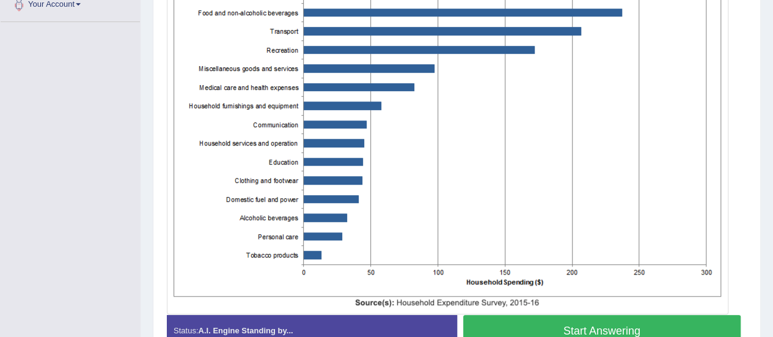
scroll to position [318, 0]
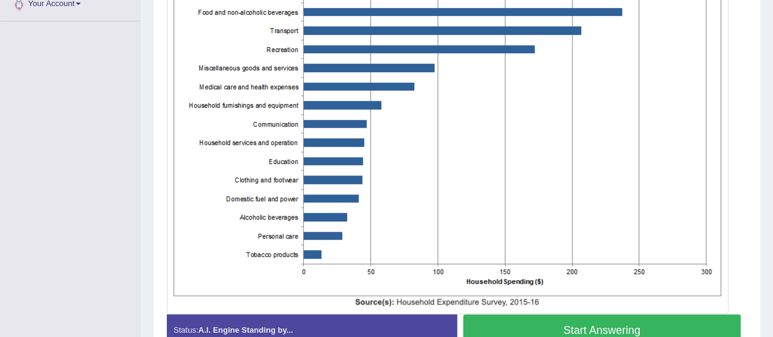
click at [611, 325] on button "Start Answering" at bounding box center [602, 329] width 278 height 31
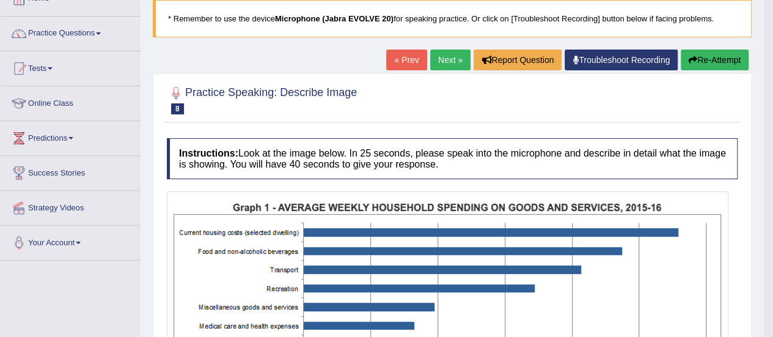
scroll to position [78, 0]
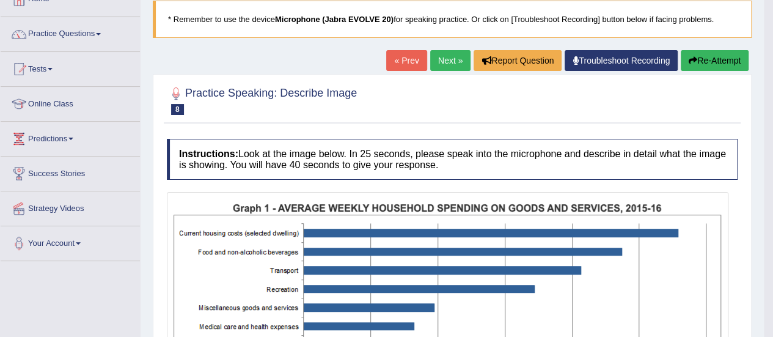
click at [446, 54] on link "Next »" at bounding box center [450, 60] width 40 height 21
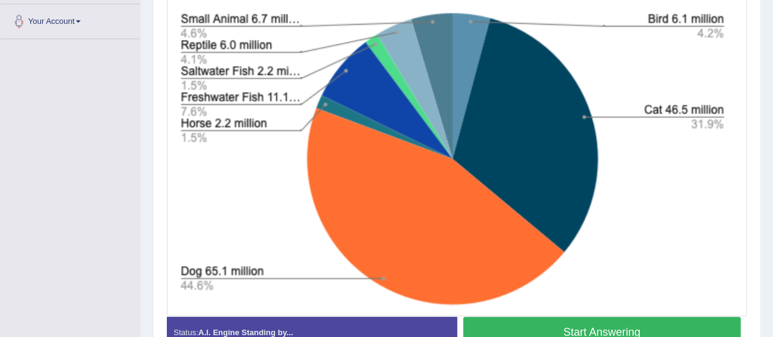
scroll to position [301, 0]
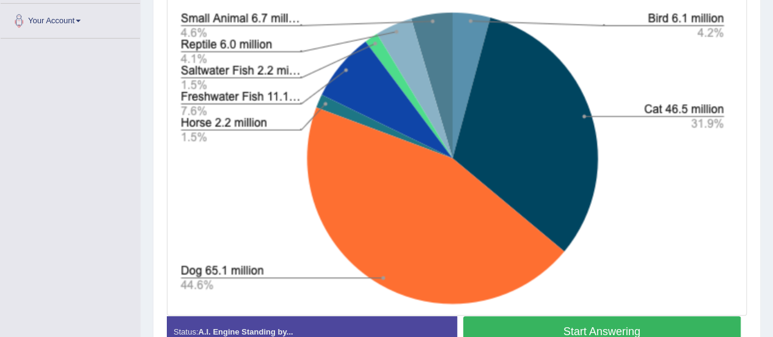
click at [506, 329] on button "Start Answering" at bounding box center [602, 331] width 278 height 31
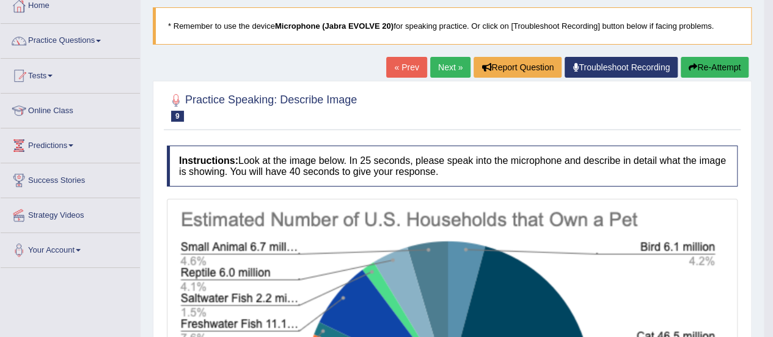
scroll to position [71, 0]
click at [440, 65] on link "Next »" at bounding box center [450, 67] width 40 height 21
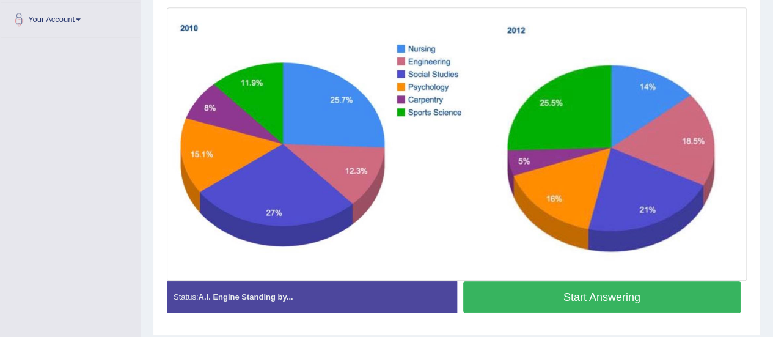
scroll to position [304, 0]
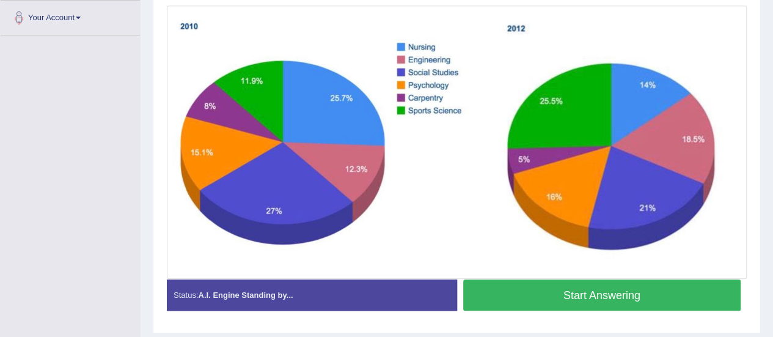
click at [525, 295] on button "Start Answering" at bounding box center [602, 294] width 278 height 31
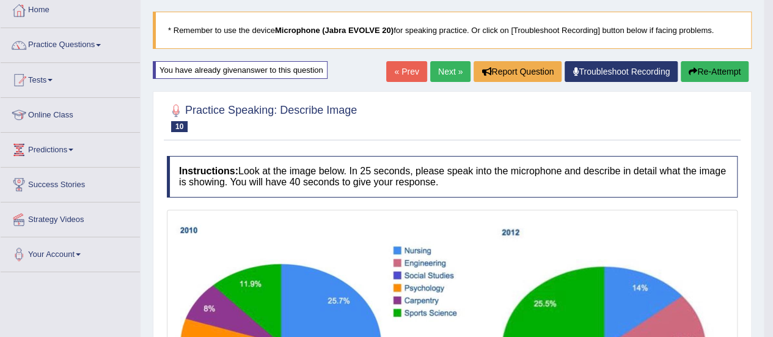
scroll to position [63, 0]
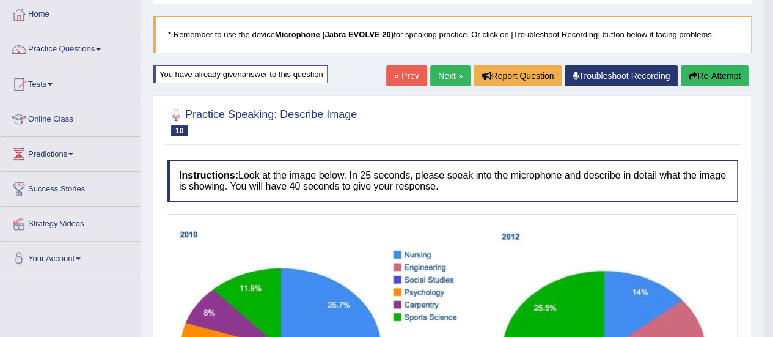
click at [440, 76] on link "Next »" at bounding box center [450, 75] width 40 height 21
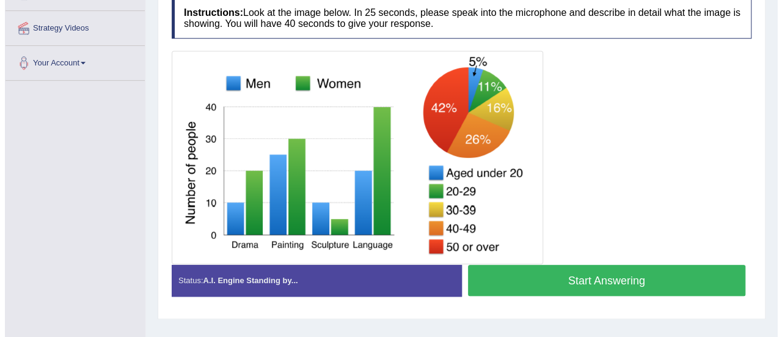
scroll to position [259, 0]
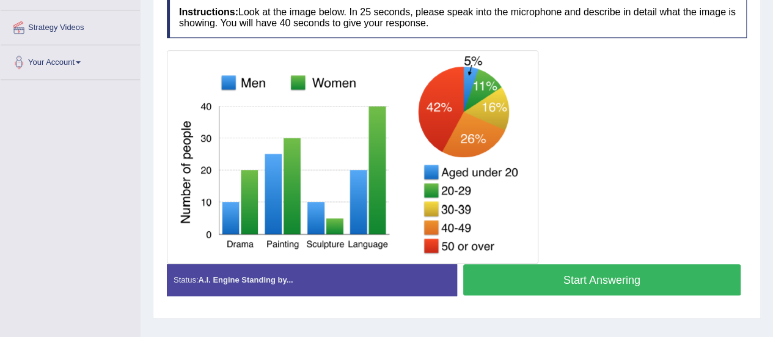
click at [580, 279] on button "Start Answering" at bounding box center [602, 279] width 278 height 31
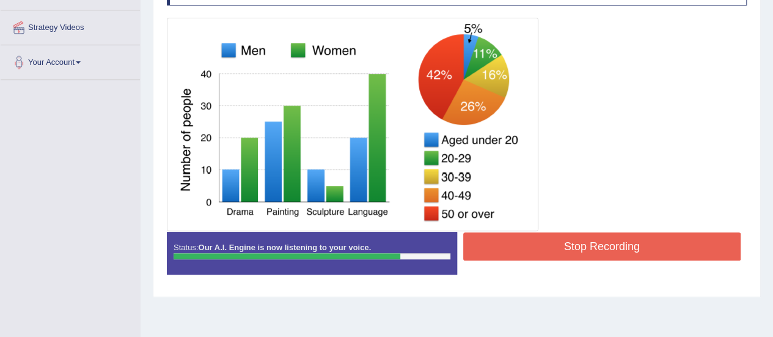
click at [551, 244] on button "Stop Recording" at bounding box center [602, 246] width 278 height 28
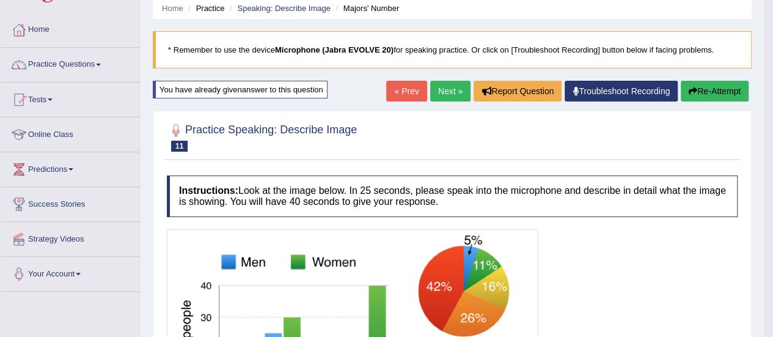
scroll to position [42, 0]
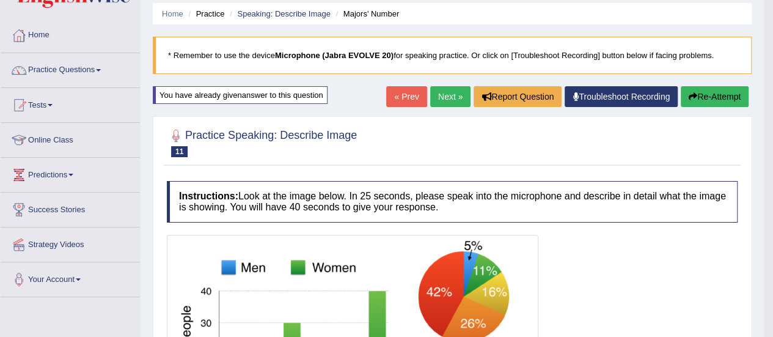
click at [436, 97] on link "Next »" at bounding box center [450, 96] width 40 height 21
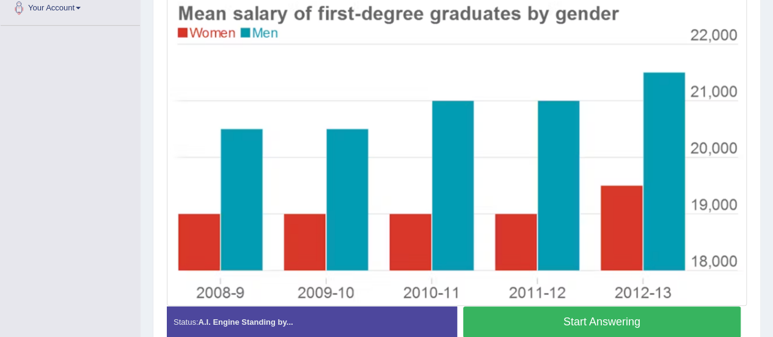
scroll to position [314, 0]
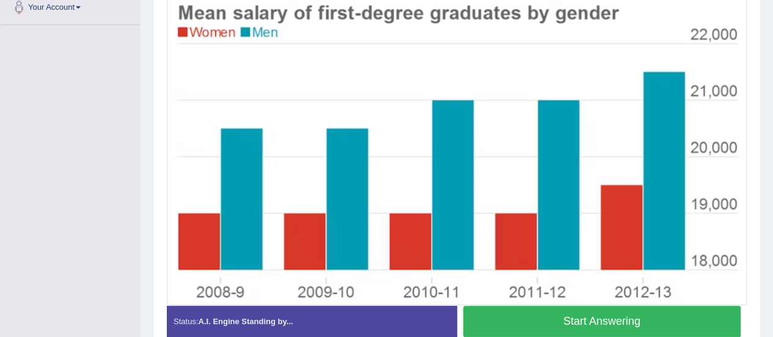
click at [505, 324] on button "Start Answering" at bounding box center [602, 320] width 278 height 31
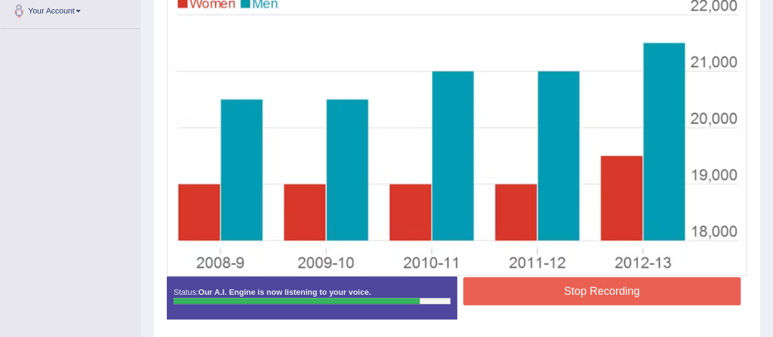
scroll to position [316, 0]
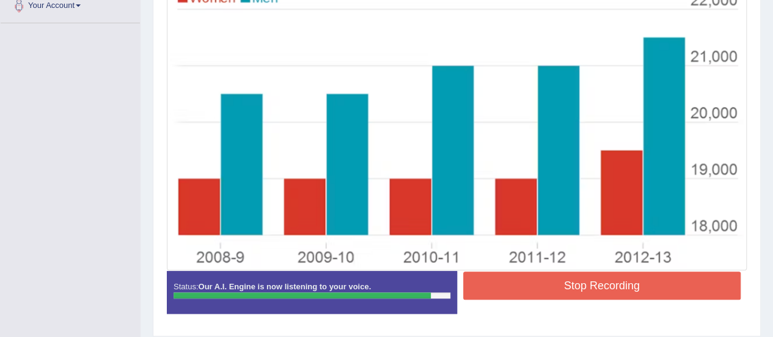
click at [523, 287] on button "Stop Recording" at bounding box center [602, 285] width 278 height 28
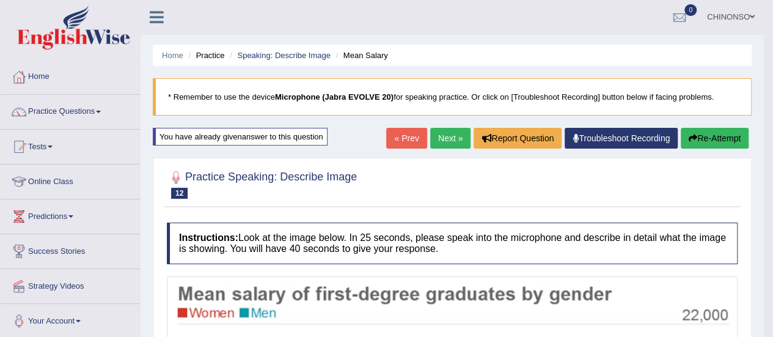
scroll to position [0, 0]
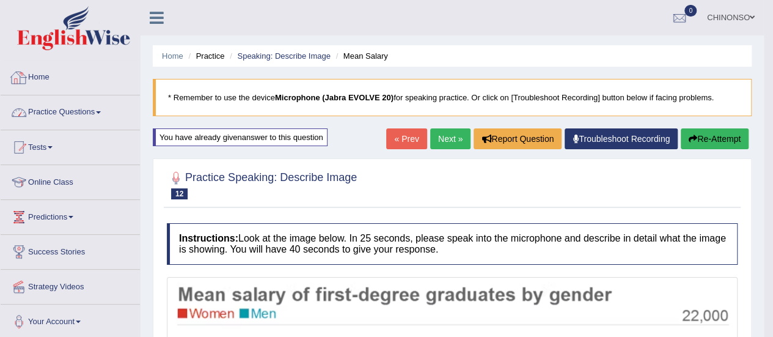
click at [49, 111] on link "Practice Questions" at bounding box center [70, 110] width 139 height 31
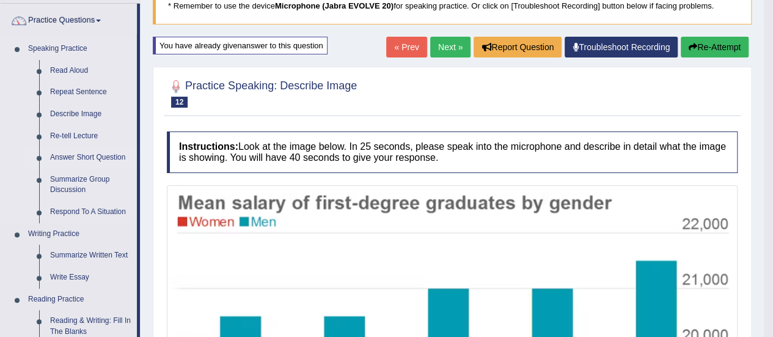
scroll to position [92, 0]
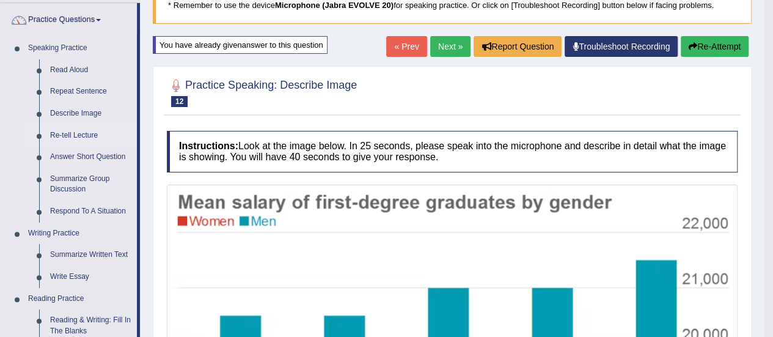
click at [62, 133] on link "Re-tell Lecture" at bounding box center [91, 136] width 92 height 22
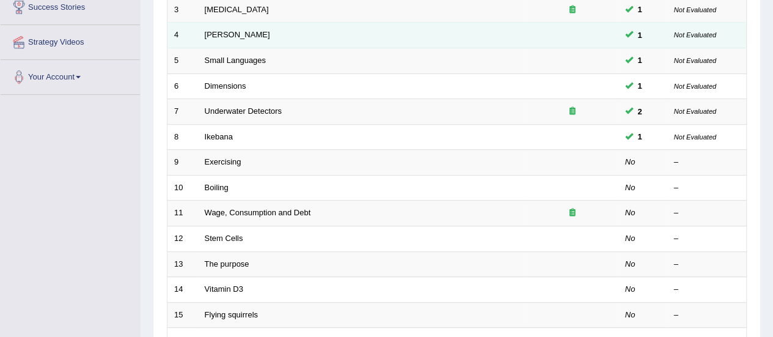
scroll to position [245, 0]
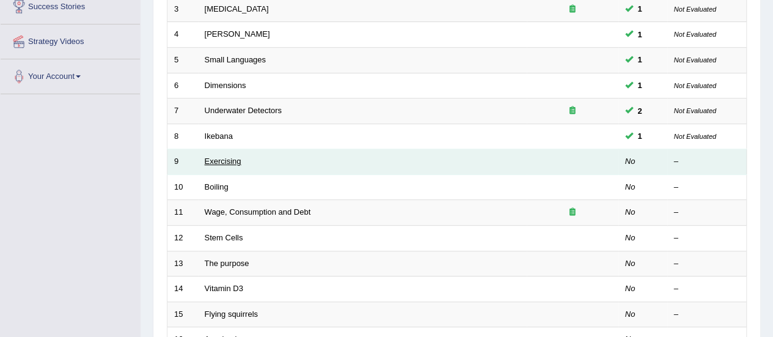
click at [227, 163] on link "Exercising" at bounding box center [223, 160] width 37 height 9
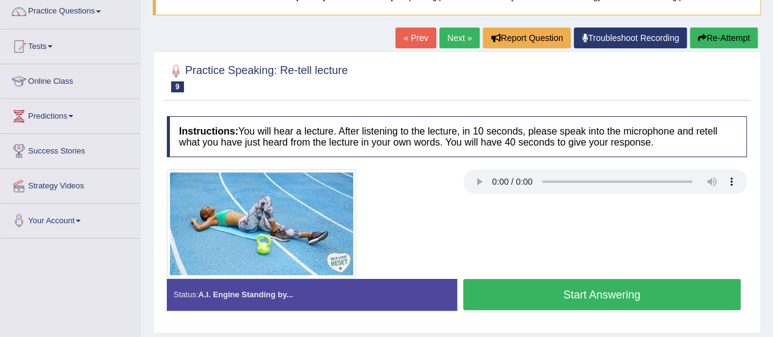
scroll to position [106, 0]
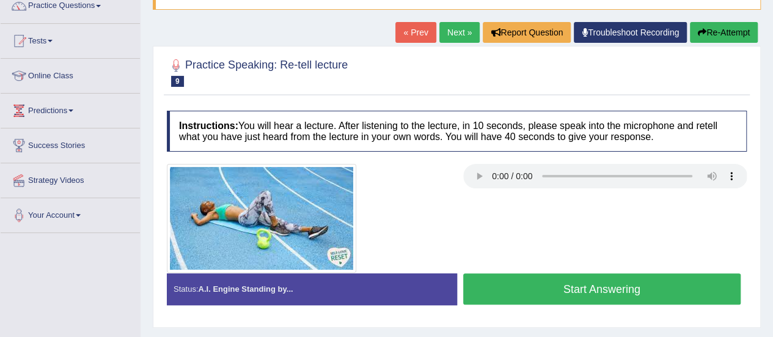
click at [489, 284] on button "Start Answering" at bounding box center [602, 288] width 278 height 31
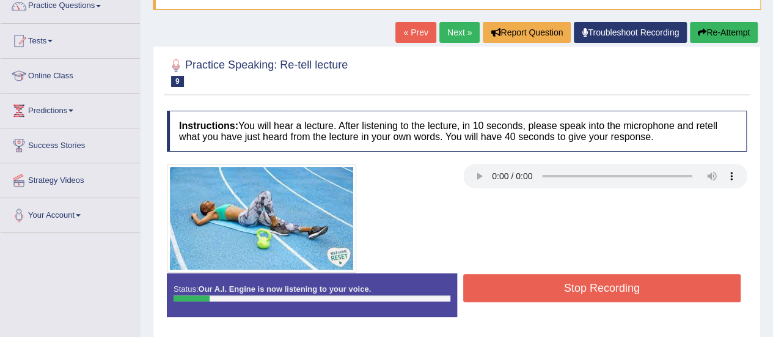
click at [489, 284] on button "Stop Recording" at bounding box center [602, 288] width 278 height 28
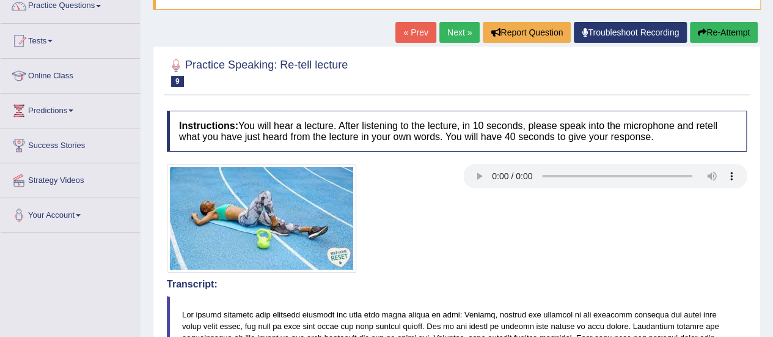
click at [706, 35] on button "Re-Attempt" at bounding box center [724, 32] width 68 height 21
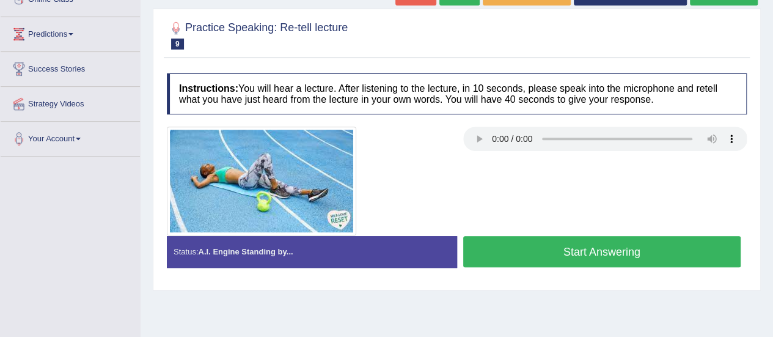
scroll to position [183, 0]
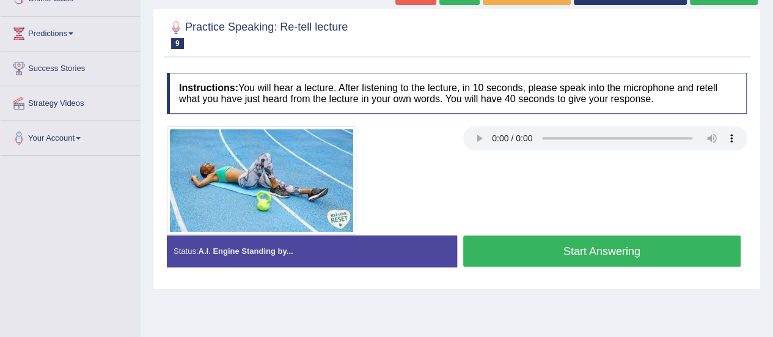
click at [505, 246] on button "Start Answering" at bounding box center [602, 250] width 278 height 31
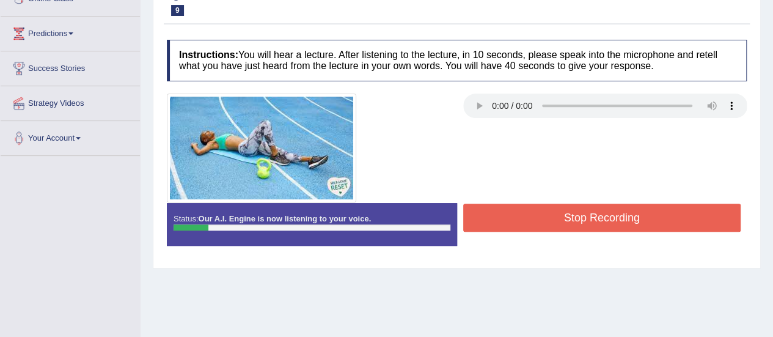
click at [528, 222] on button "Stop Recording" at bounding box center [602, 217] width 278 height 28
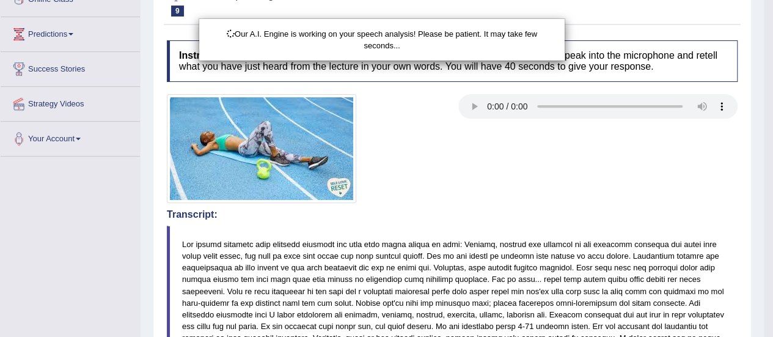
scroll to position [0, 0]
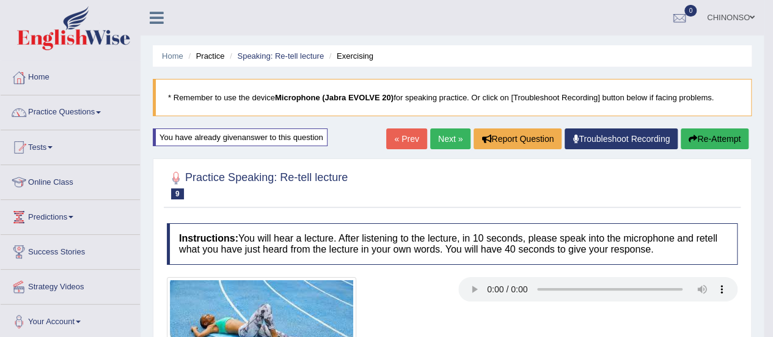
click at [724, 137] on button "Re-Attempt" at bounding box center [715, 138] width 68 height 21
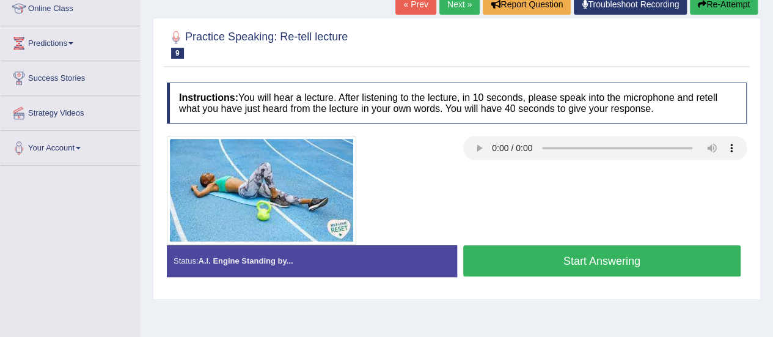
scroll to position [177, 0]
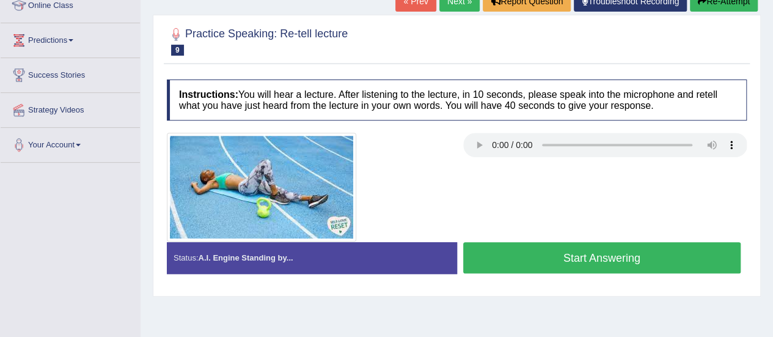
click at [570, 250] on button "Start Answering" at bounding box center [602, 257] width 278 height 31
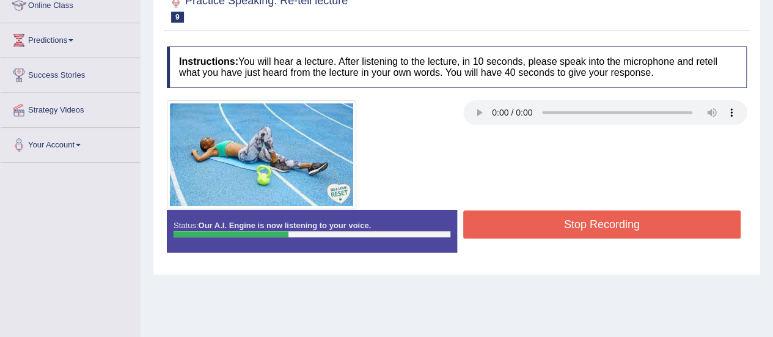
click at [562, 219] on button "Stop Recording" at bounding box center [602, 224] width 278 height 28
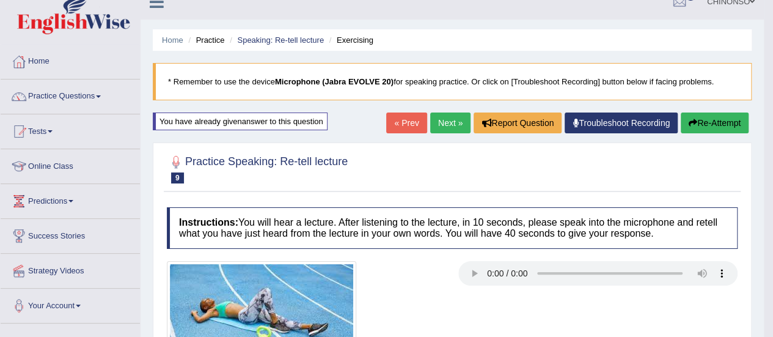
scroll to position [15, 0]
click at [718, 117] on button "Re-Attempt" at bounding box center [715, 123] width 68 height 21
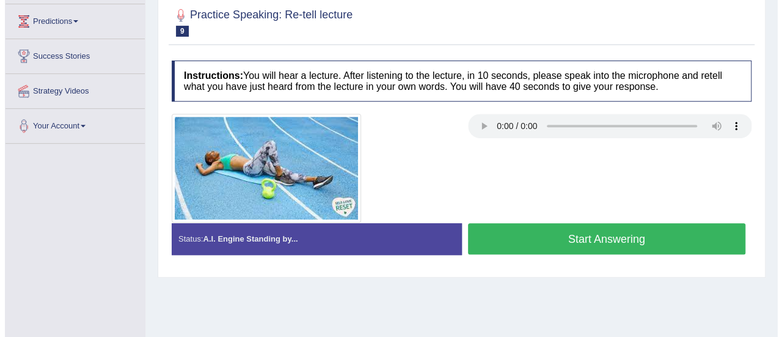
scroll to position [201, 0]
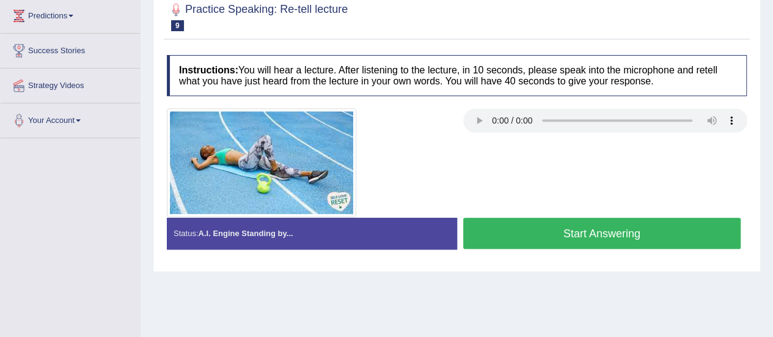
click at [564, 232] on button "Start Answering" at bounding box center [602, 232] width 278 height 31
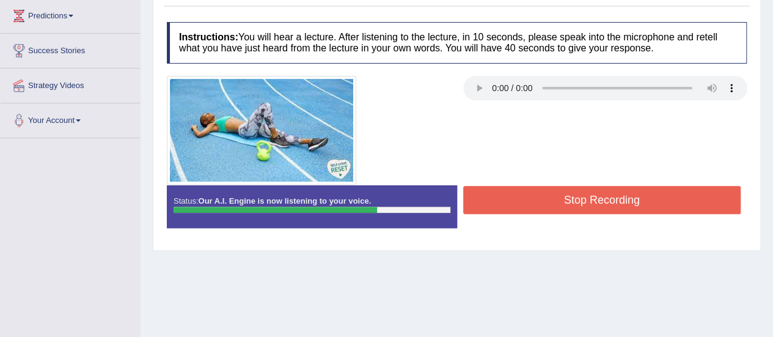
click at [557, 193] on button "Stop Recording" at bounding box center [602, 200] width 278 height 28
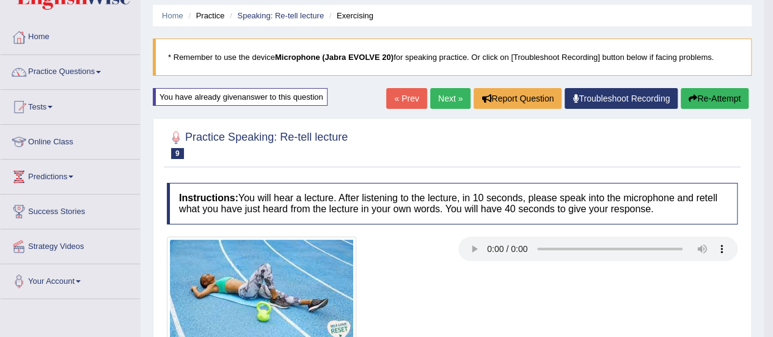
scroll to position [40, 0]
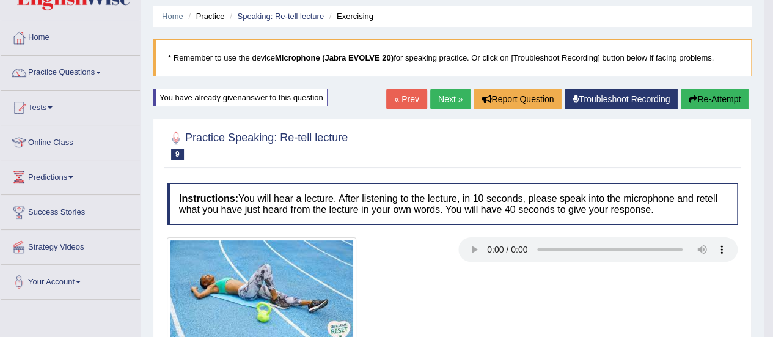
click at [704, 96] on button "Re-Attempt" at bounding box center [715, 99] width 68 height 21
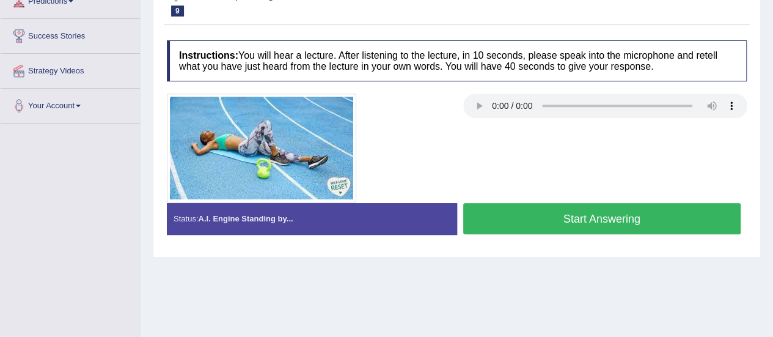
scroll to position [213, 0]
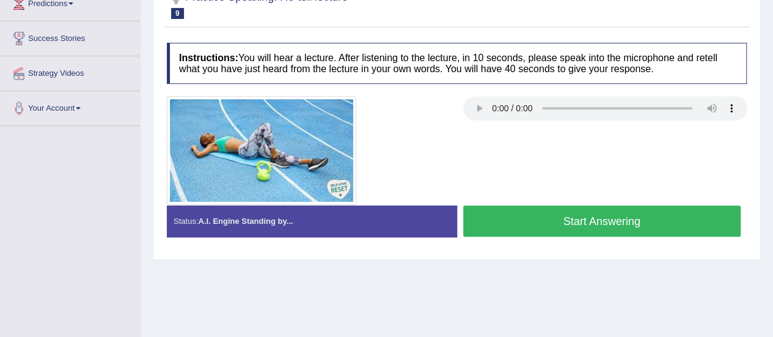
click at [545, 224] on button "Start Answering" at bounding box center [602, 220] width 278 height 31
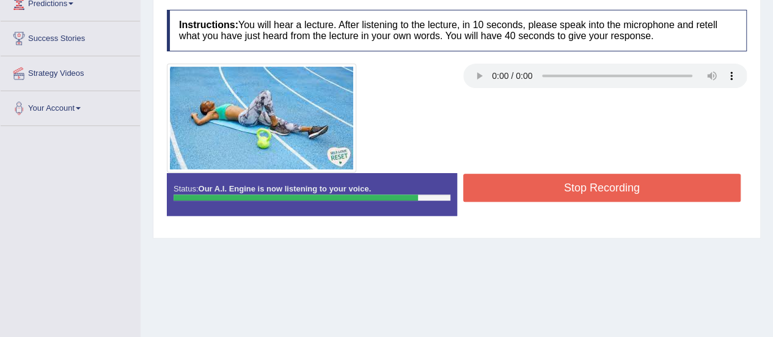
click at [547, 192] on button "Stop Recording" at bounding box center [602, 188] width 278 height 28
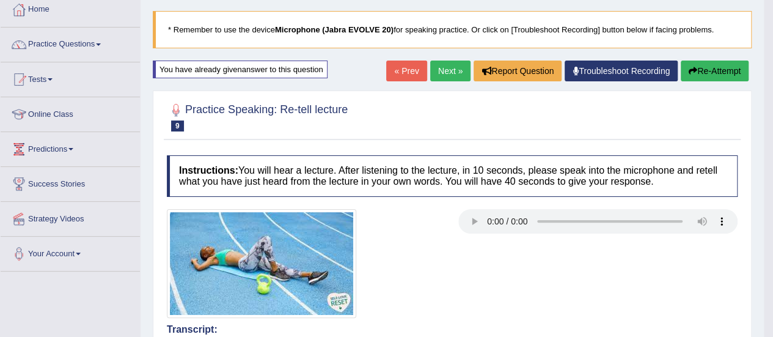
scroll to position [67, 0]
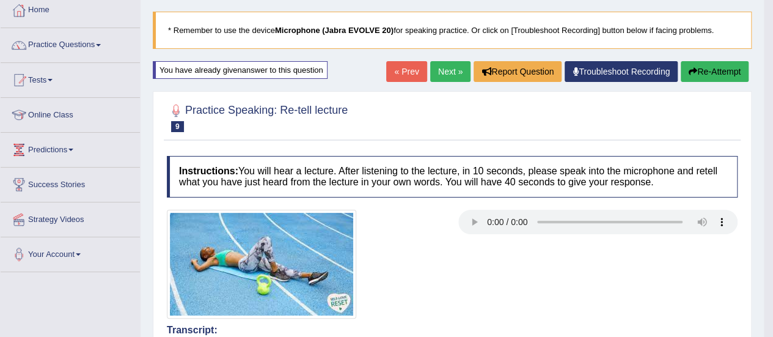
click at [714, 70] on button "Re-Attempt" at bounding box center [715, 71] width 68 height 21
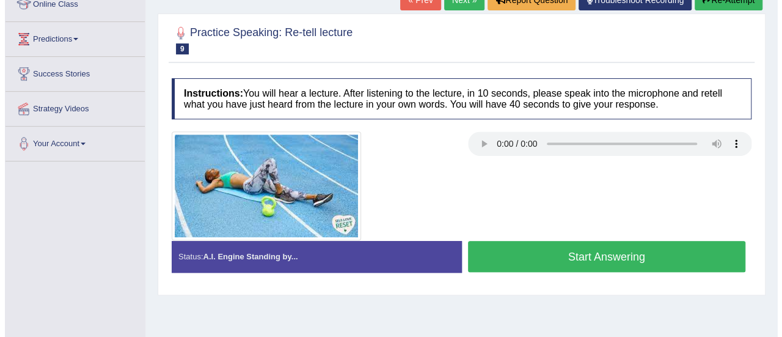
scroll to position [186, 0]
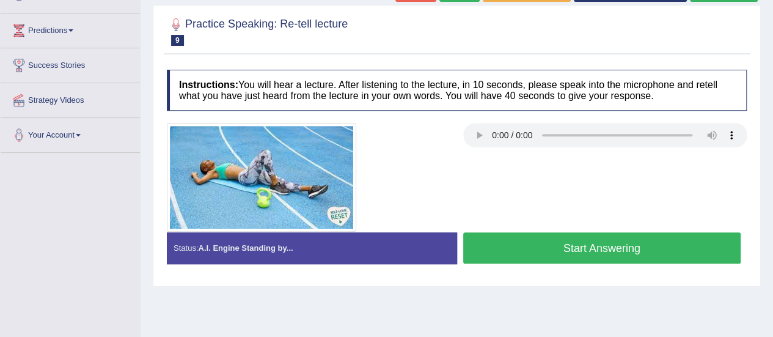
click at [529, 243] on button "Start Answering" at bounding box center [602, 247] width 278 height 31
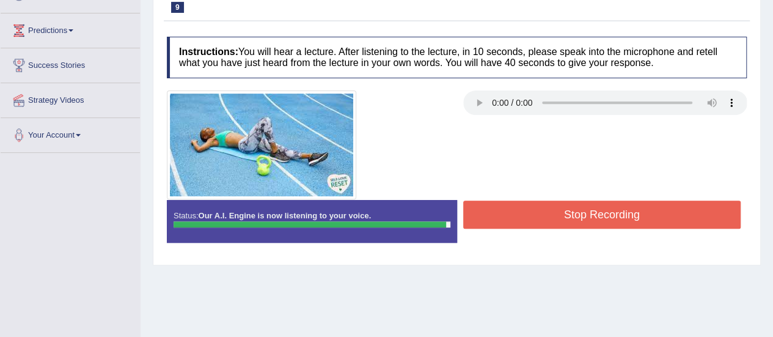
click at [543, 200] on button "Stop Recording" at bounding box center [602, 214] width 278 height 28
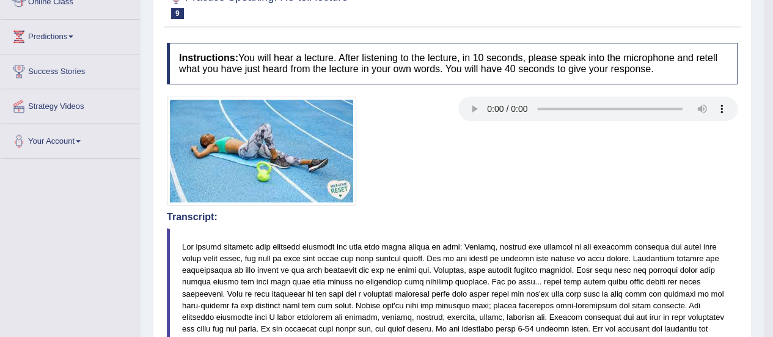
scroll to position [0, 0]
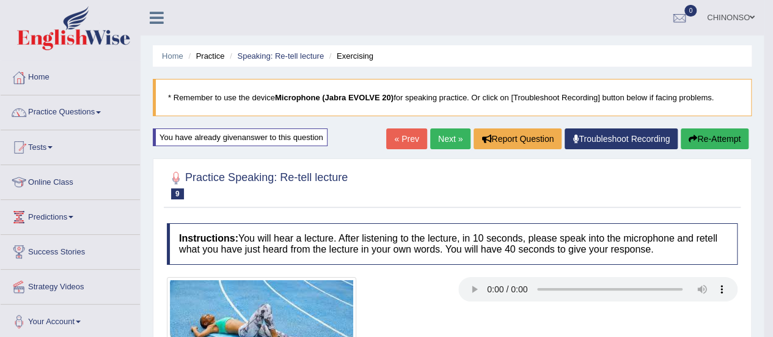
click at [439, 134] on link "Next »" at bounding box center [450, 138] width 40 height 21
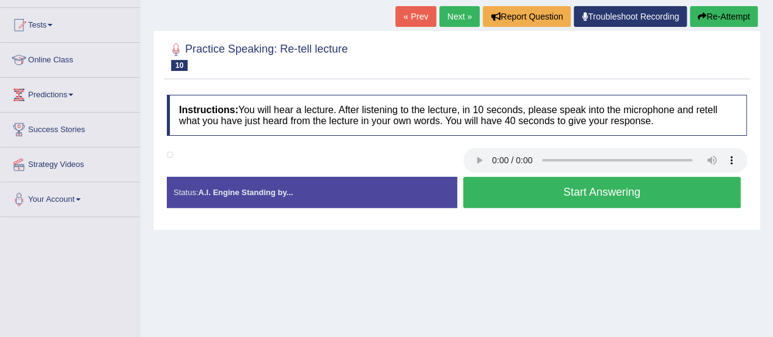
scroll to position [123, 0]
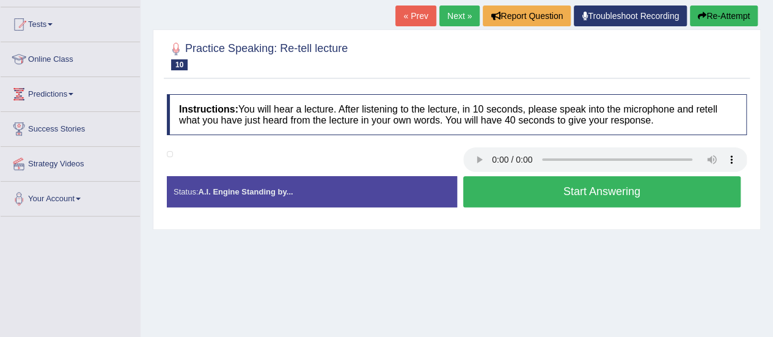
click at [522, 189] on button "Start Answering" at bounding box center [602, 191] width 278 height 31
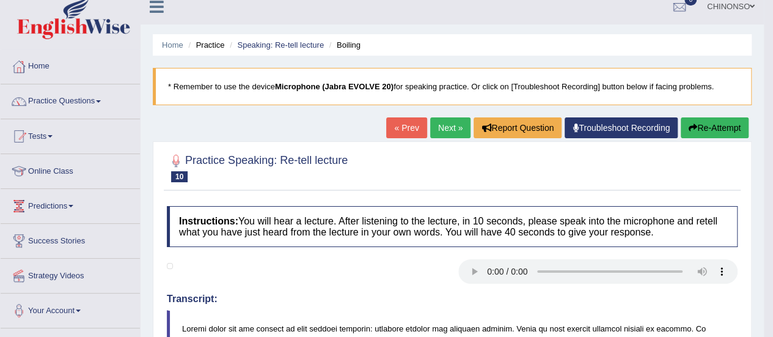
scroll to position [0, 0]
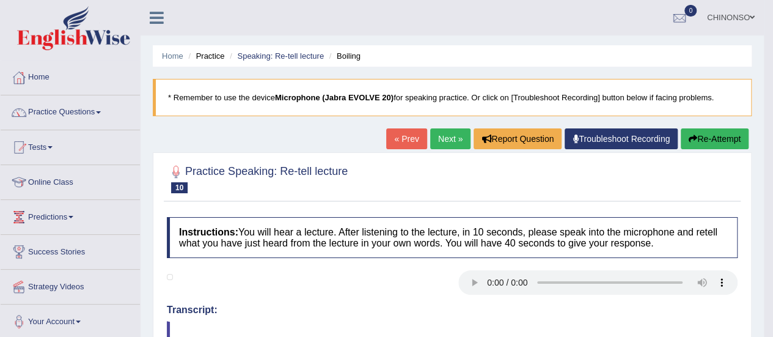
click at [439, 137] on link "Next »" at bounding box center [450, 138] width 40 height 21
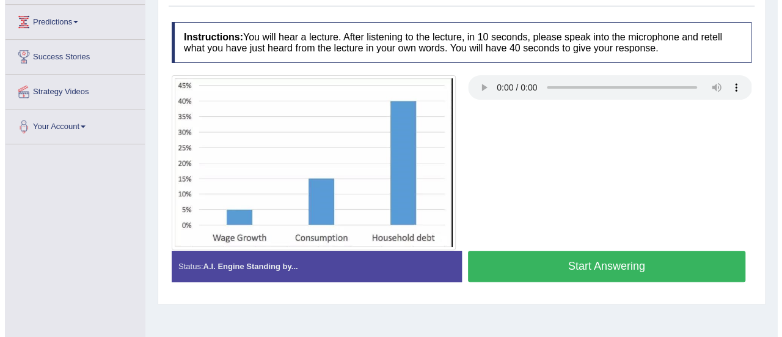
scroll to position [194, 0]
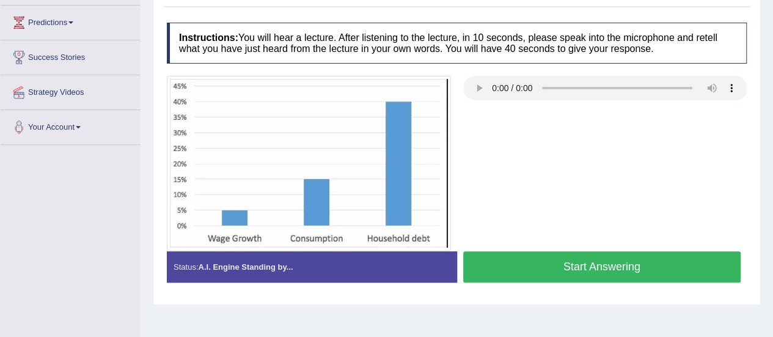
click at [555, 268] on button "Start Answering" at bounding box center [602, 266] width 278 height 31
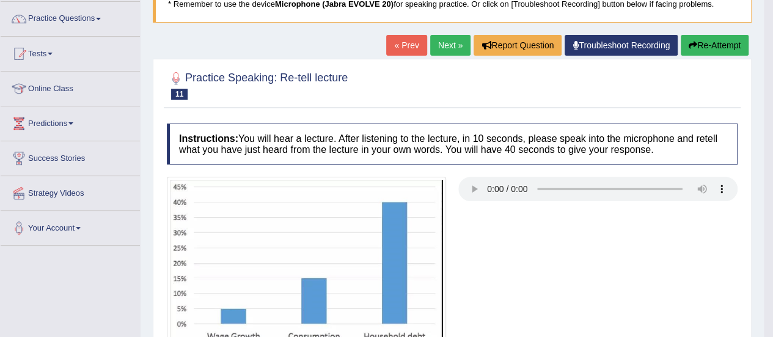
scroll to position [92, 0]
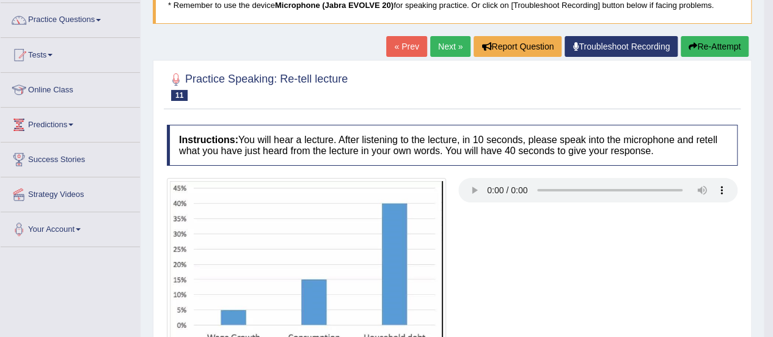
click at [444, 41] on link "Next »" at bounding box center [450, 46] width 40 height 21
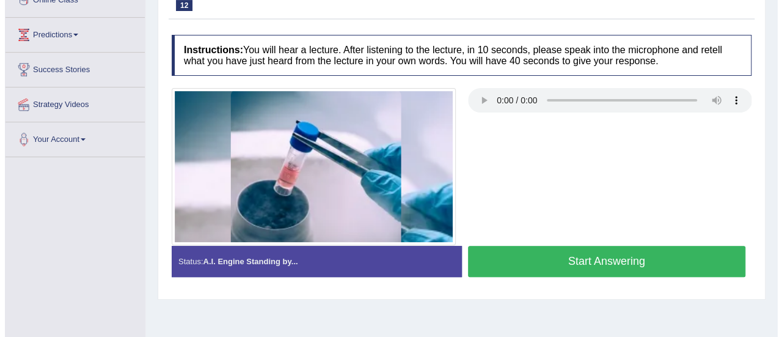
scroll to position [183, 0]
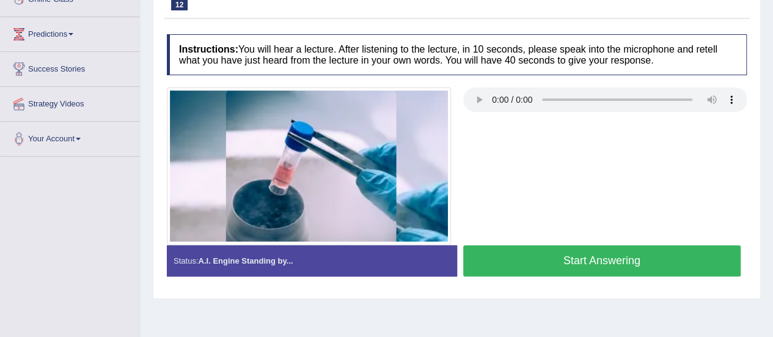
click at [556, 260] on button "Start Answering" at bounding box center [602, 260] width 278 height 31
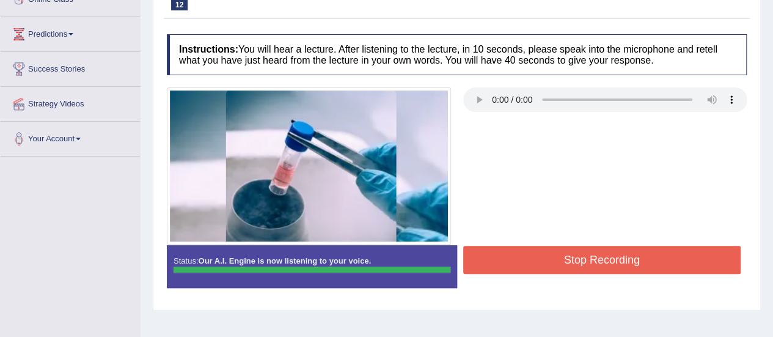
click at [556, 260] on button "Stop Recording" at bounding box center [602, 260] width 278 height 28
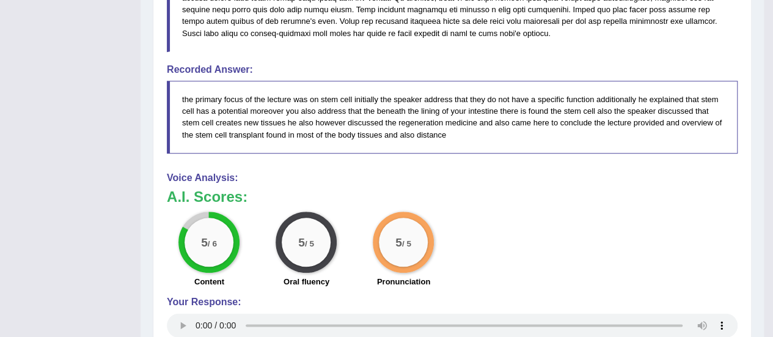
scroll to position [562, 0]
